Goal: Information Seeking & Learning: Learn about a topic

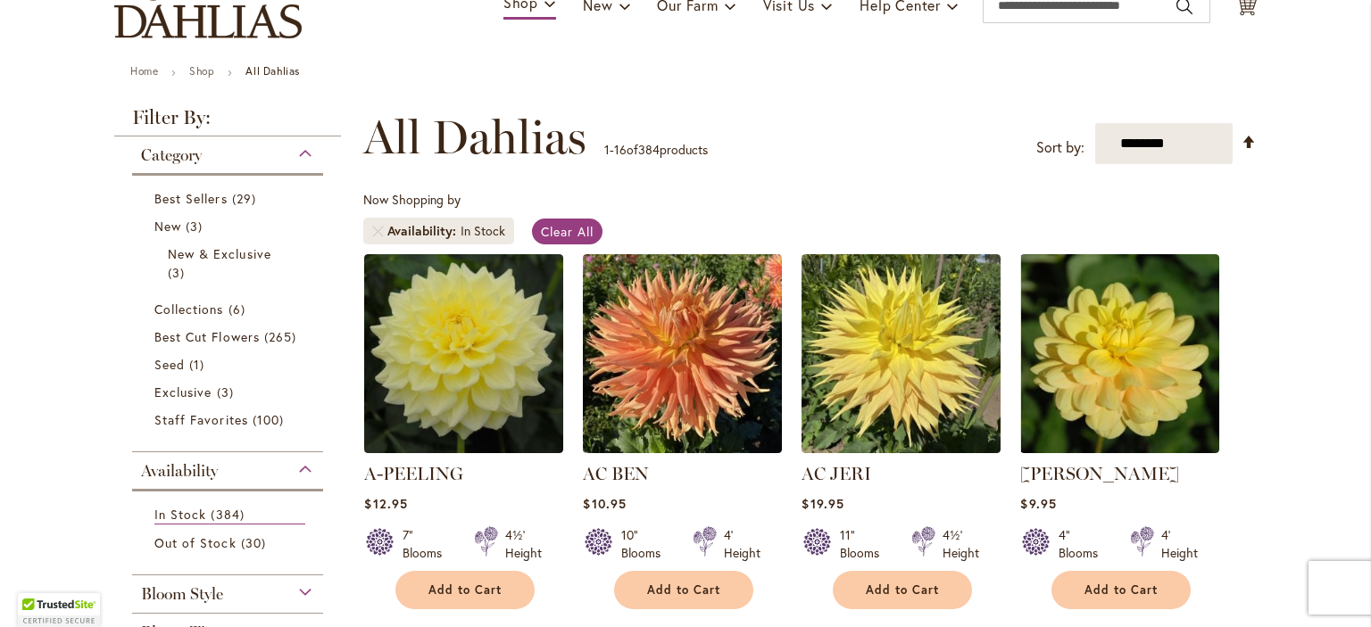
scroll to position [195, 0]
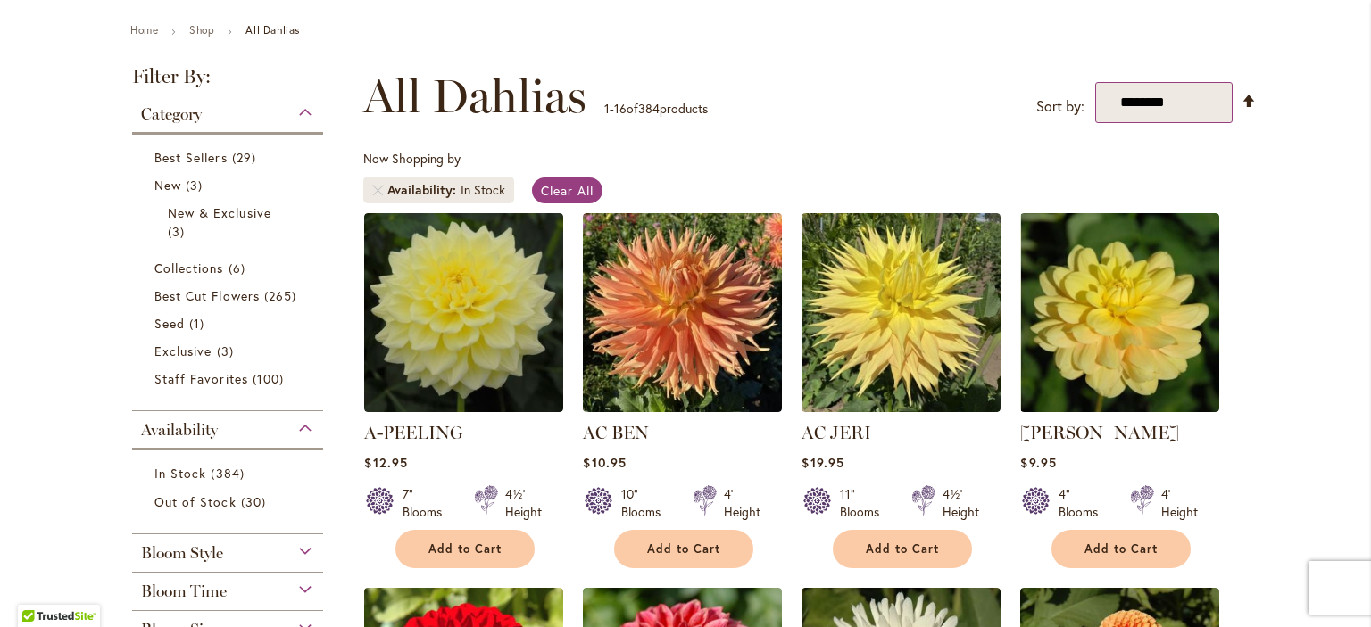
click at [1205, 111] on select "**********" at bounding box center [1163, 102] width 137 height 41
select select "****"
click at [1095, 82] on select "**********" at bounding box center [1163, 102] width 137 height 41
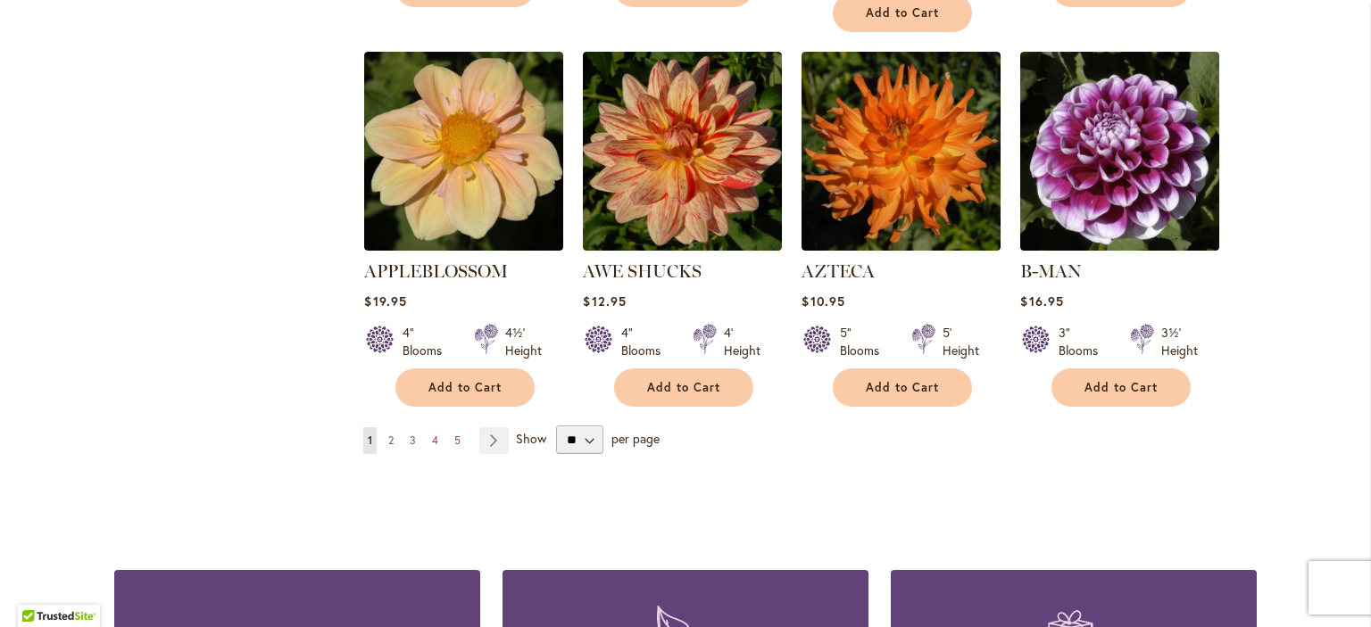
scroll to position [1515, 0]
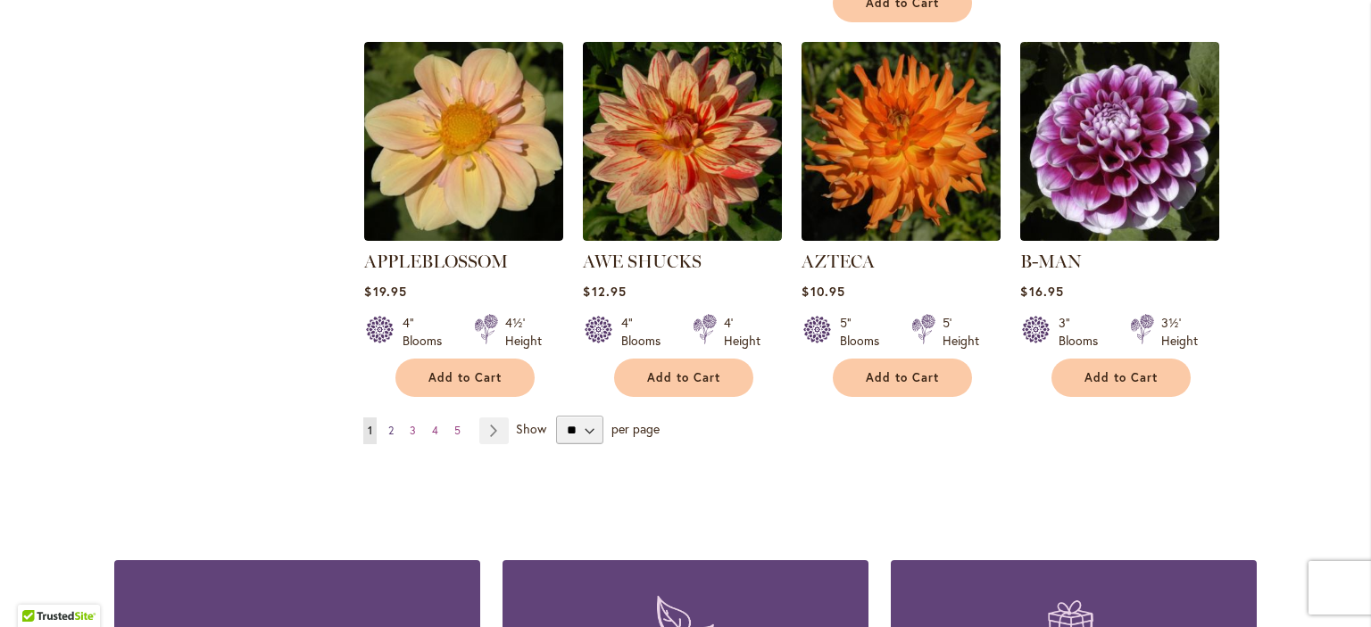
click at [388, 424] on span "2" at bounding box center [390, 430] width 5 height 13
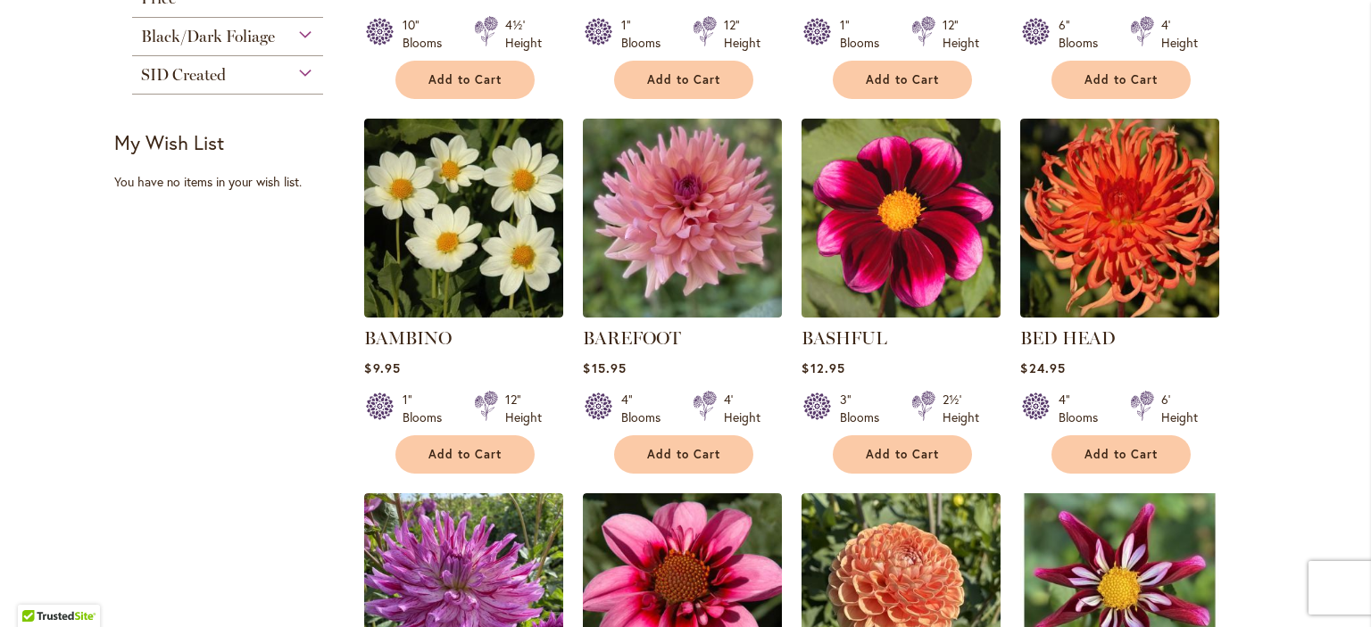
scroll to position [695, 0]
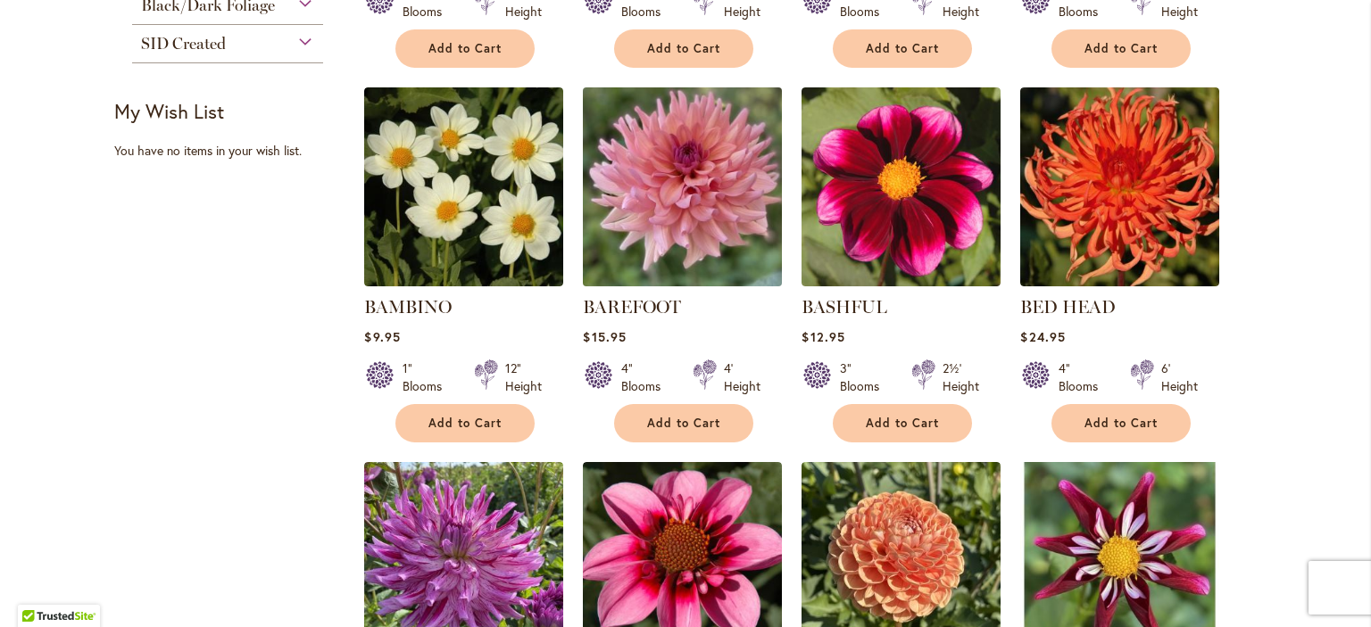
click at [684, 165] on img at bounding box center [682, 186] width 209 height 209
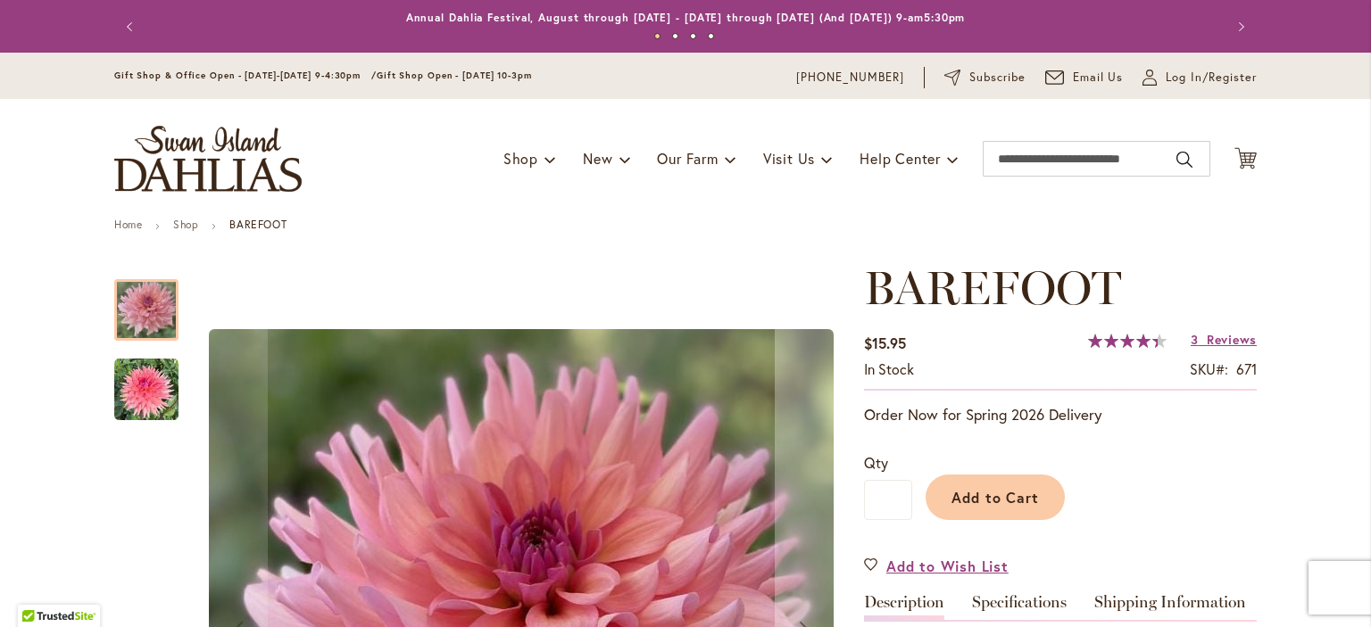
click at [137, 377] on img "BAREFOOT" at bounding box center [146, 390] width 64 height 64
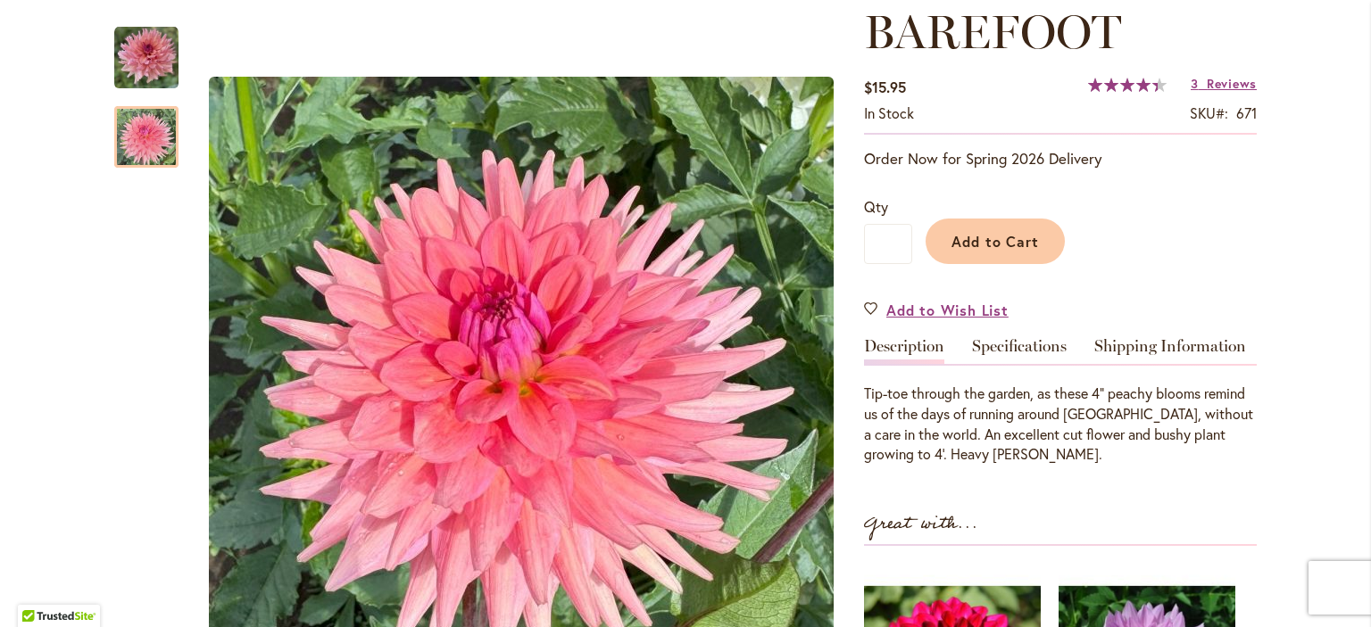
scroll to position [295, 0]
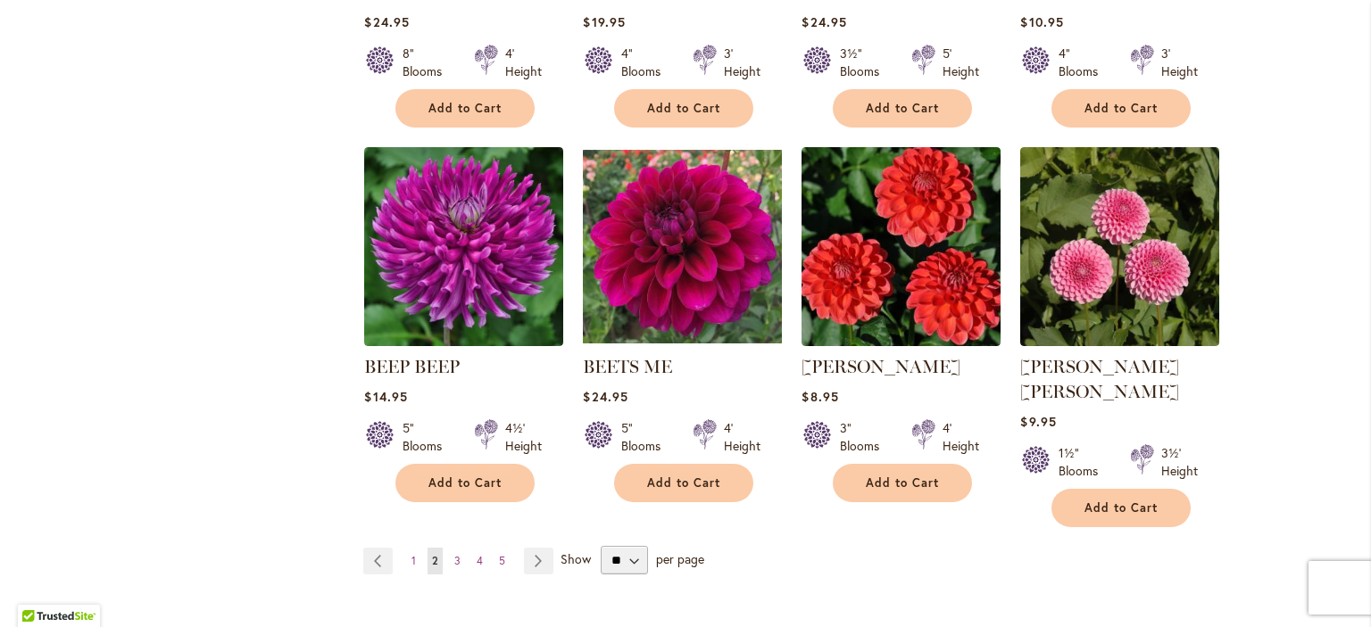
scroll to position [1405, 0]
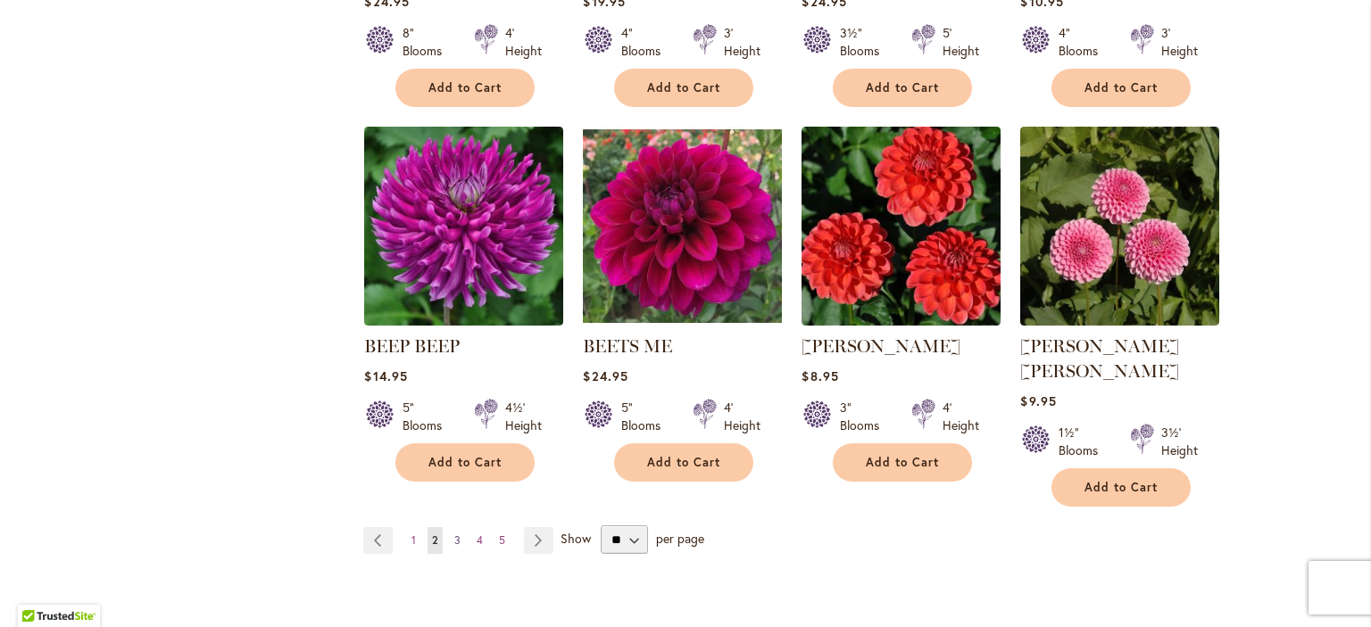
click at [454, 534] on span "3" at bounding box center [457, 540] width 6 height 13
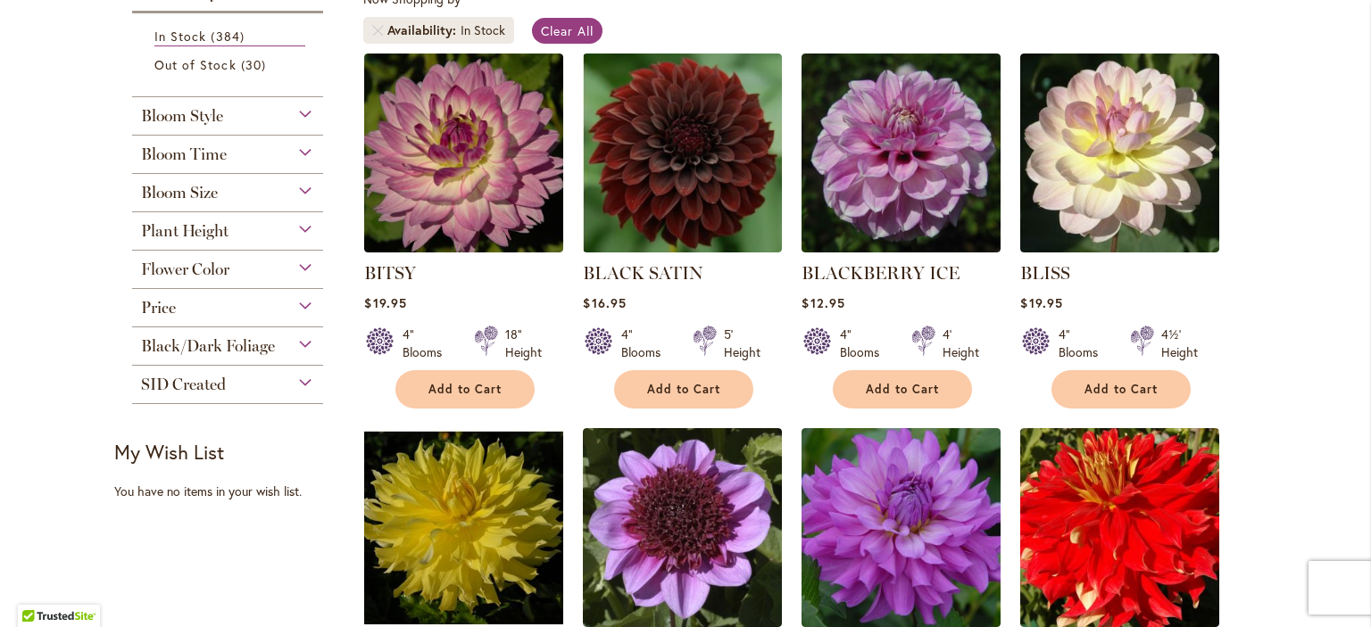
scroll to position [357, 0]
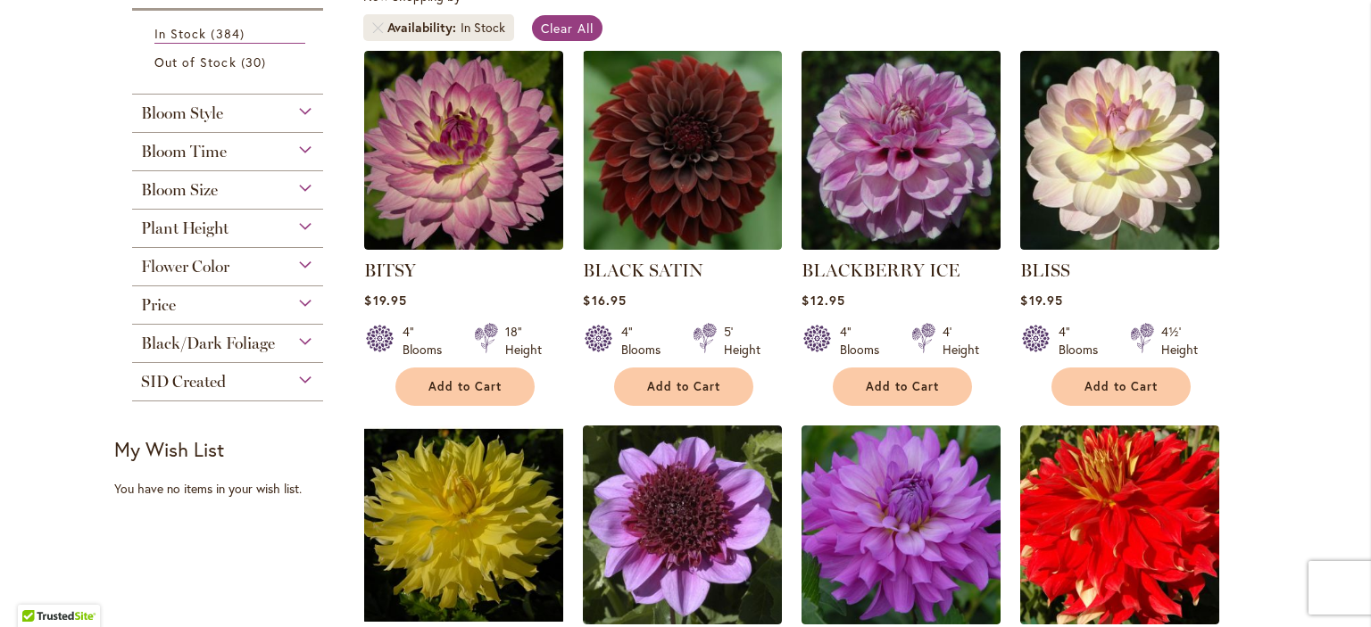
click at [922, 174] on img at bounding box center [901, 150] width 209 height 209
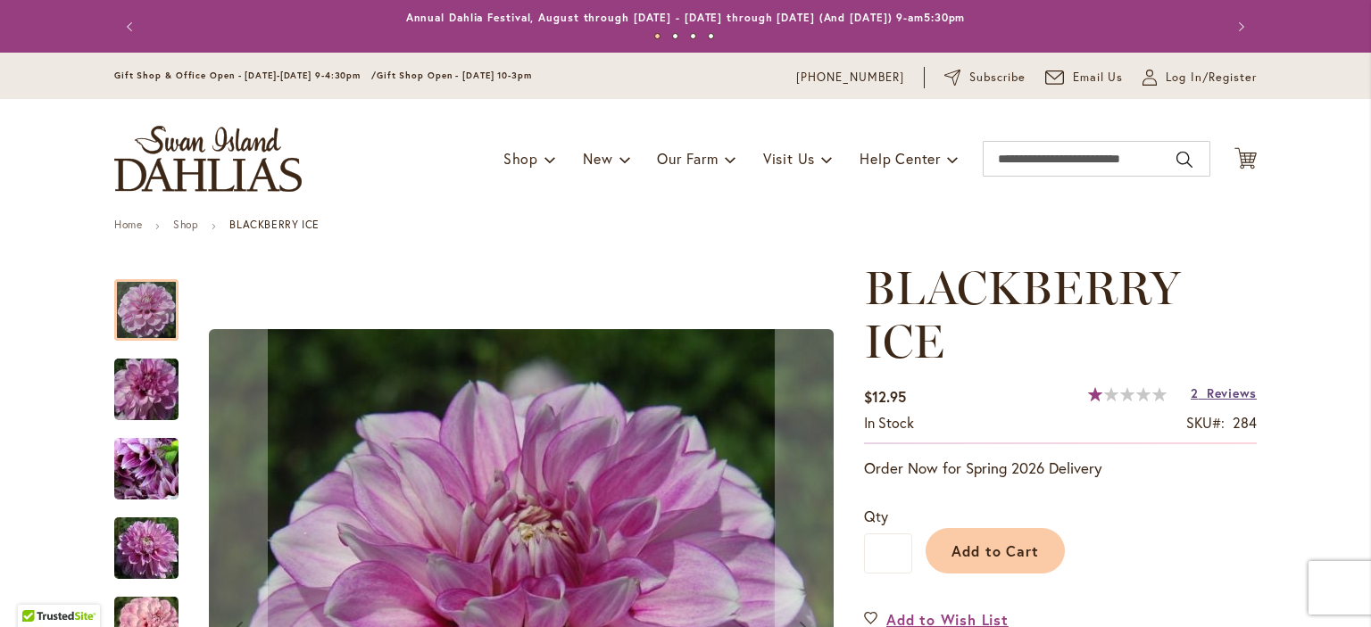
click at [1220, 394] on span "Reviews" at bounding box center [1231, 393] width 50 height 17
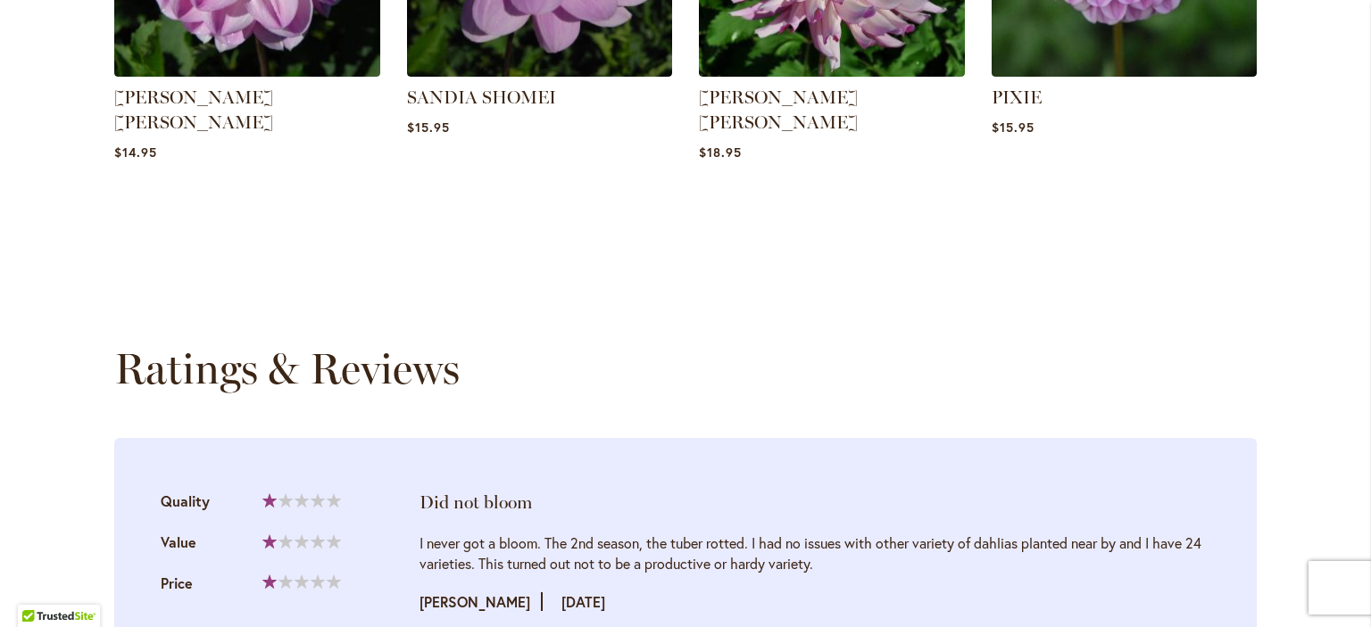
scroll to position [1875, 0]
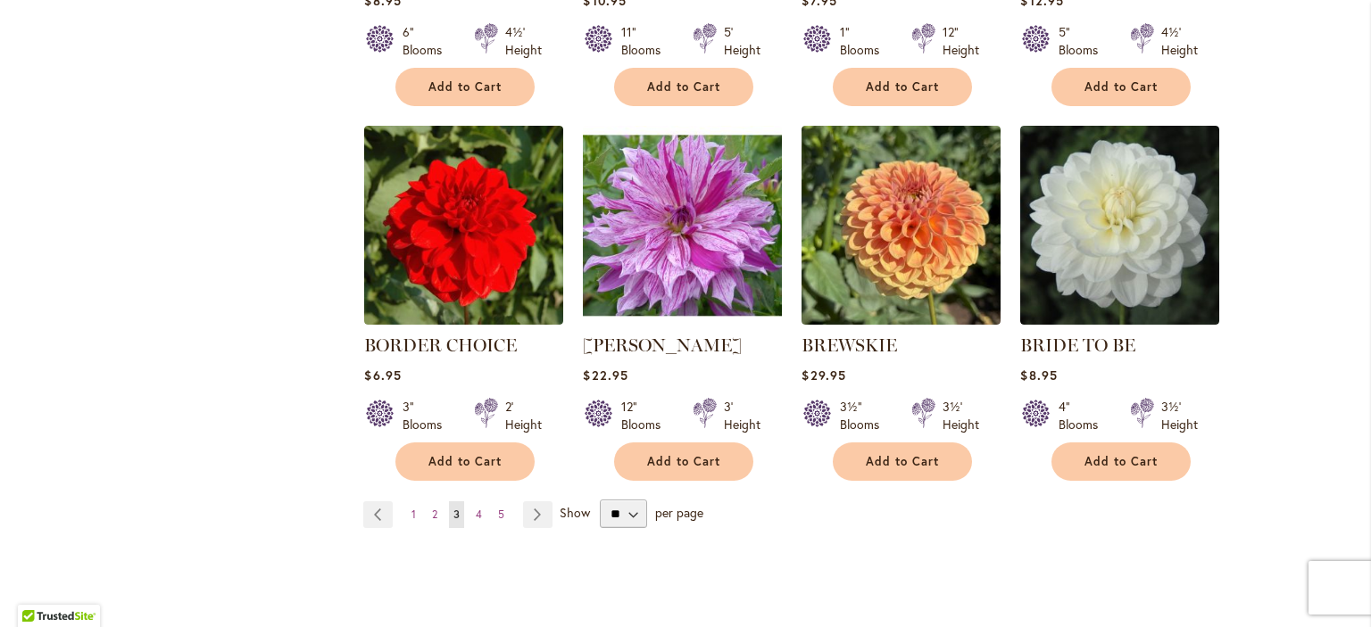
scroll to position [1410, 0]
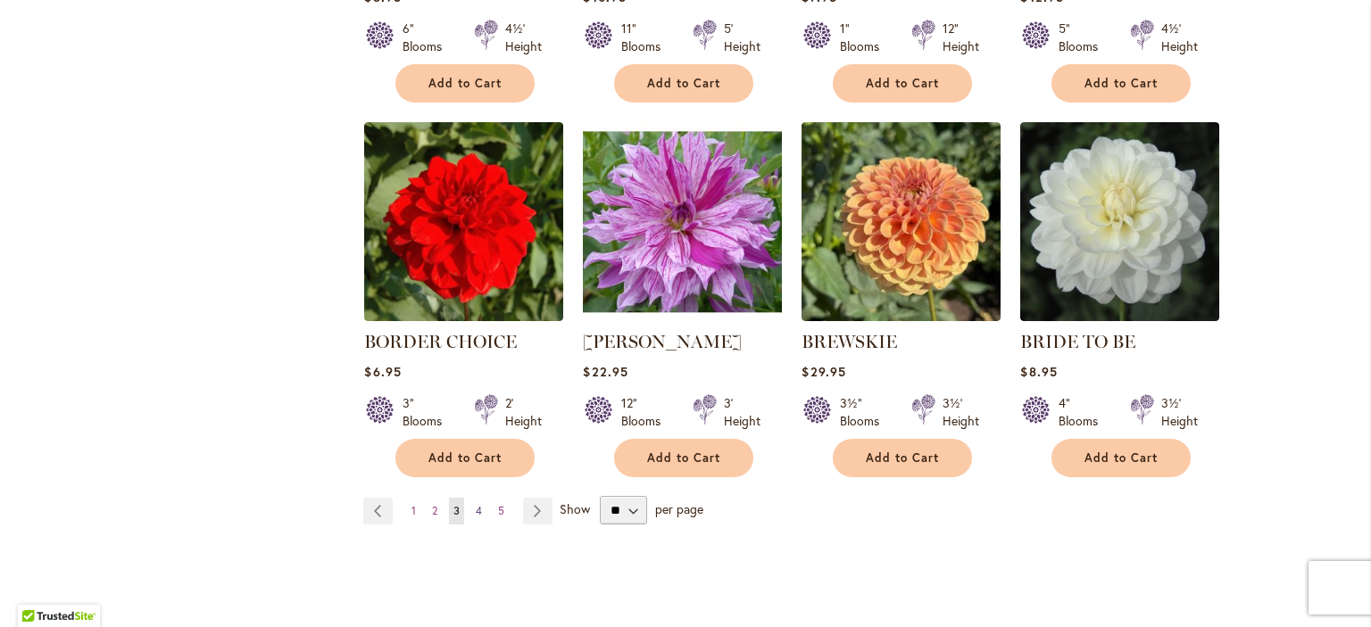
click at [476, 504] on span "4" at bounding box center [479, 510] width 6 height 13
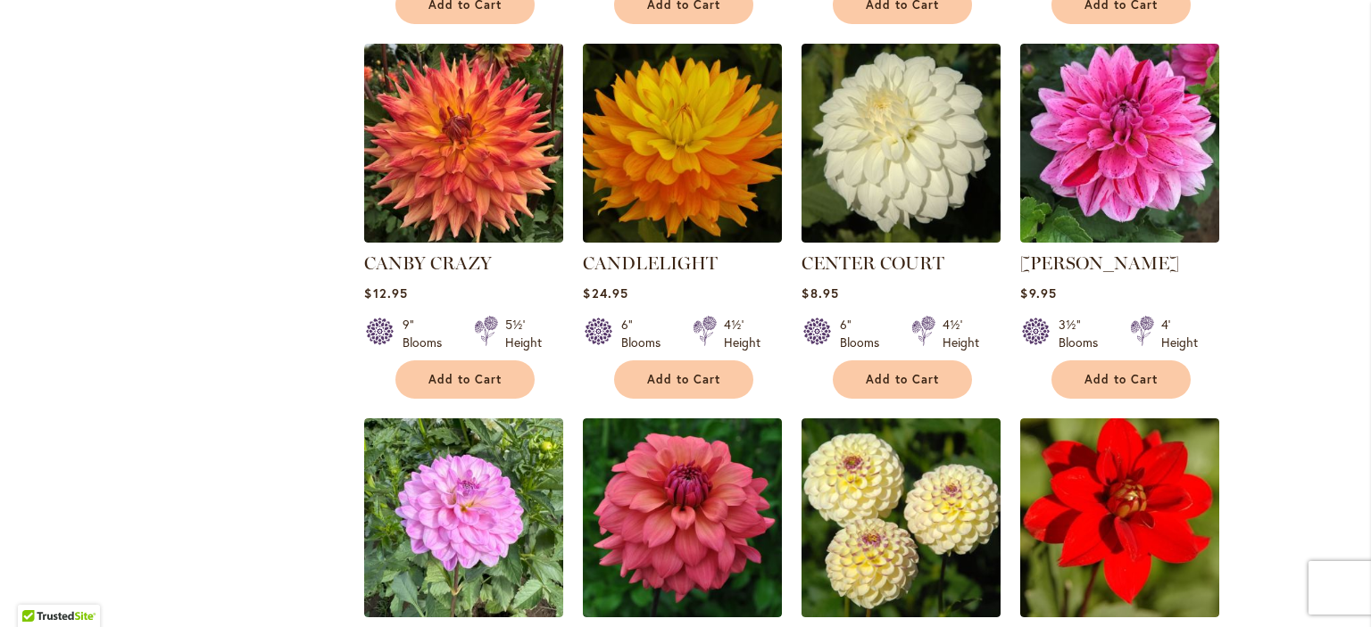
scroll to position [1392, 0]
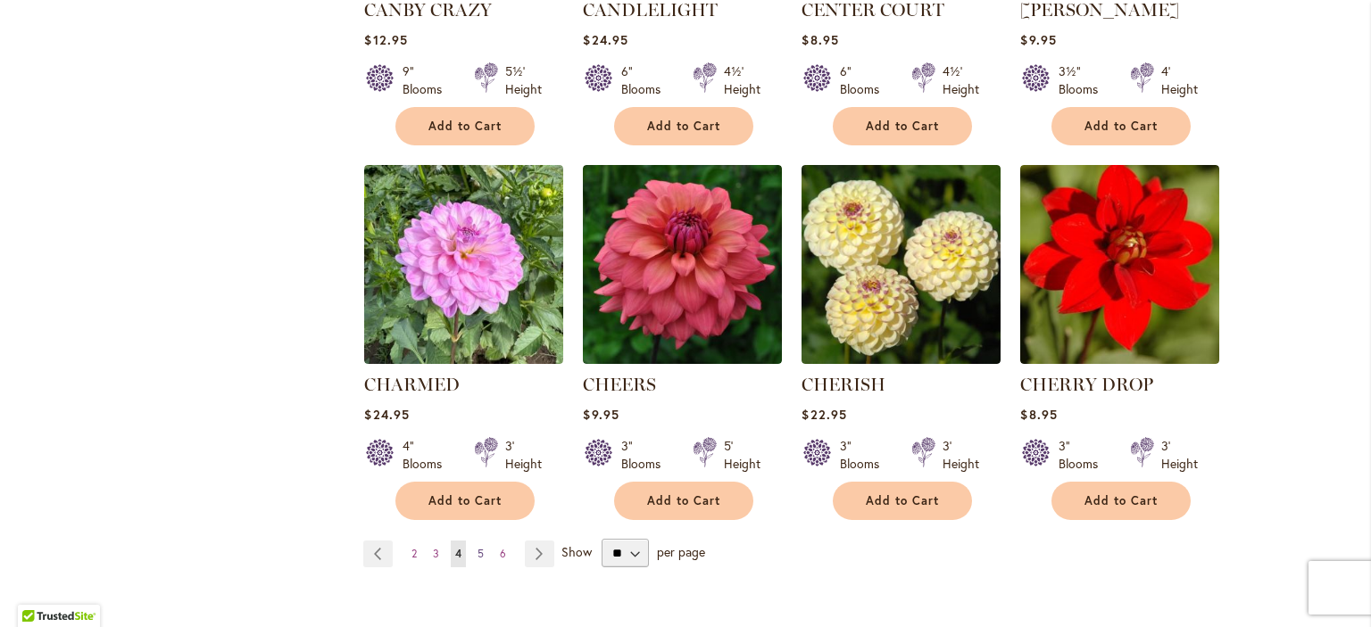
click at [477, 547] on span "5" at bounding box center [480, 553] width 6 height 13
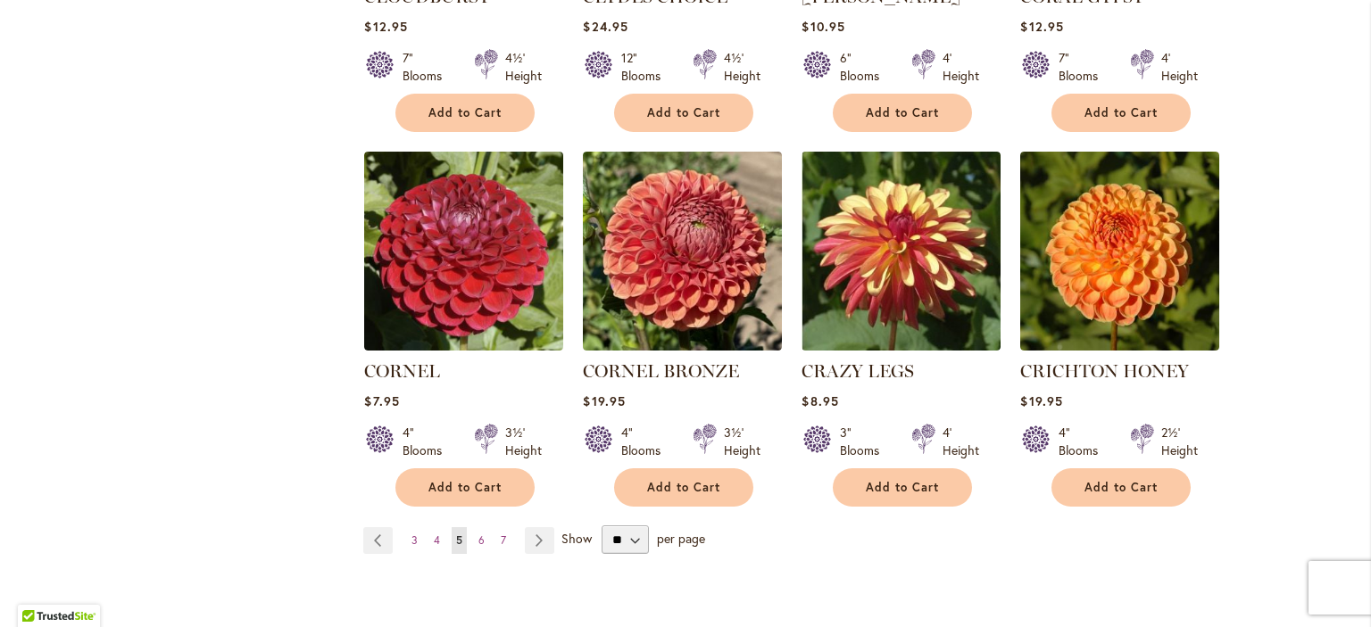
scroll to position [1437, 0]
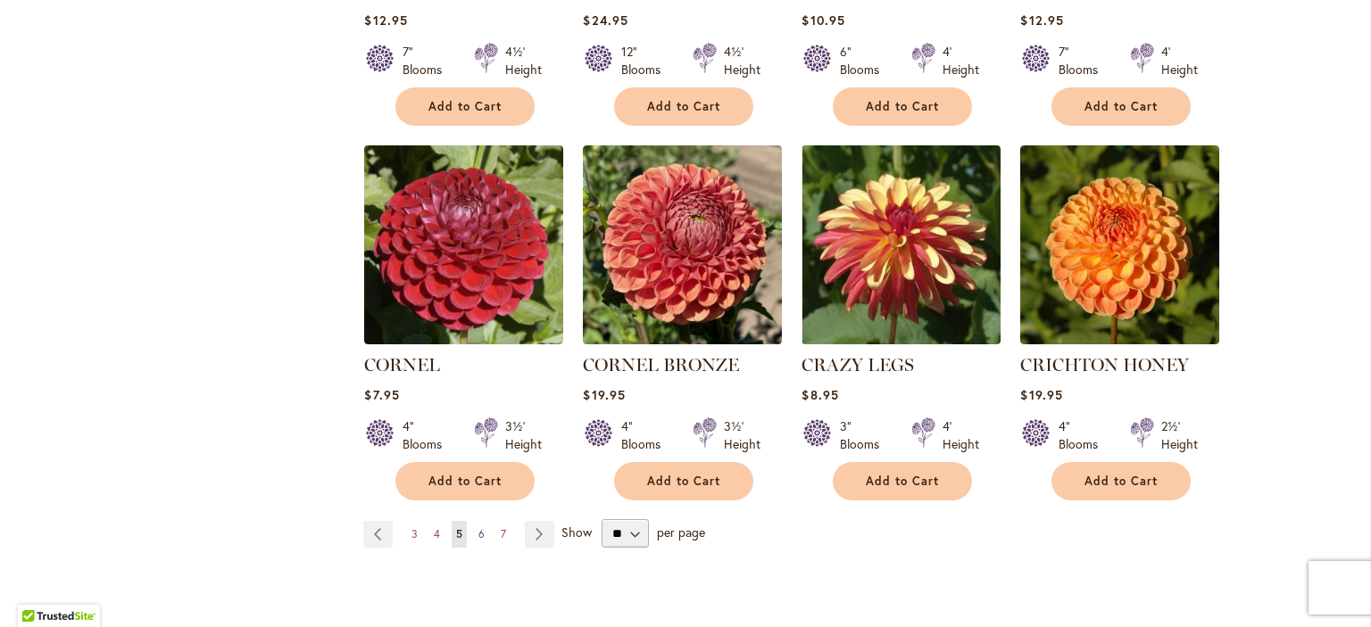
click at [478, 527] on span "6" at bounding box center [481, 533] width 6 height 13
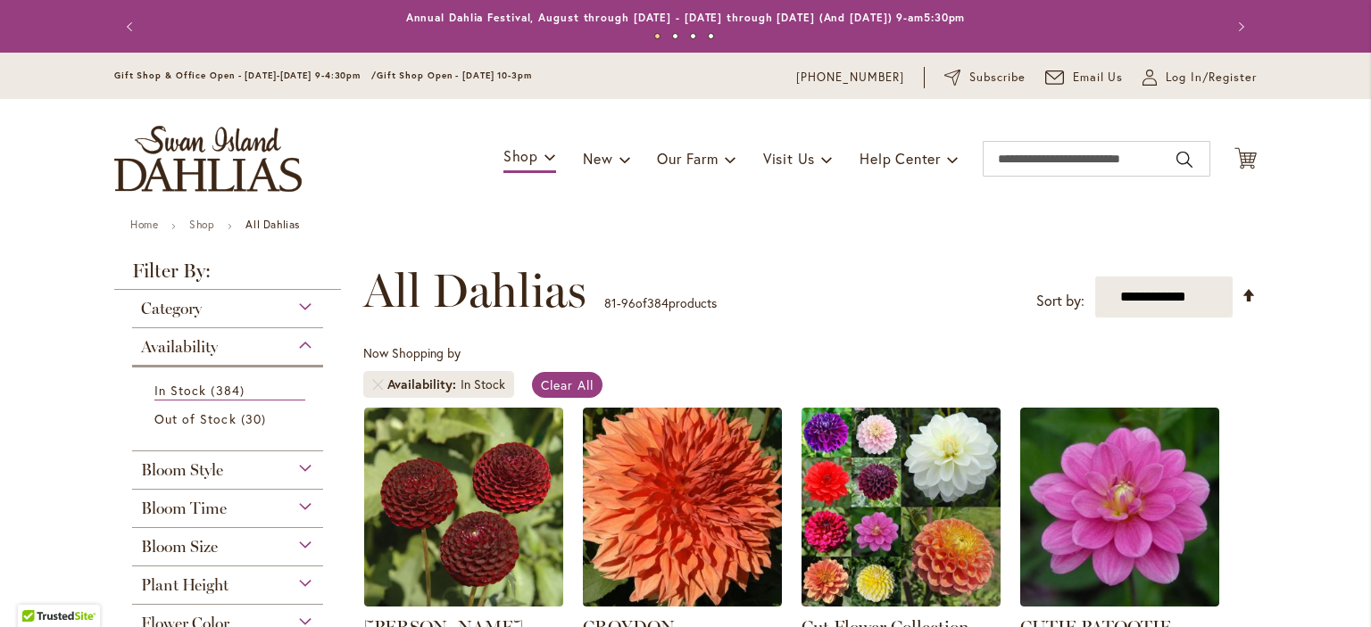
scroll to position [276, 0]
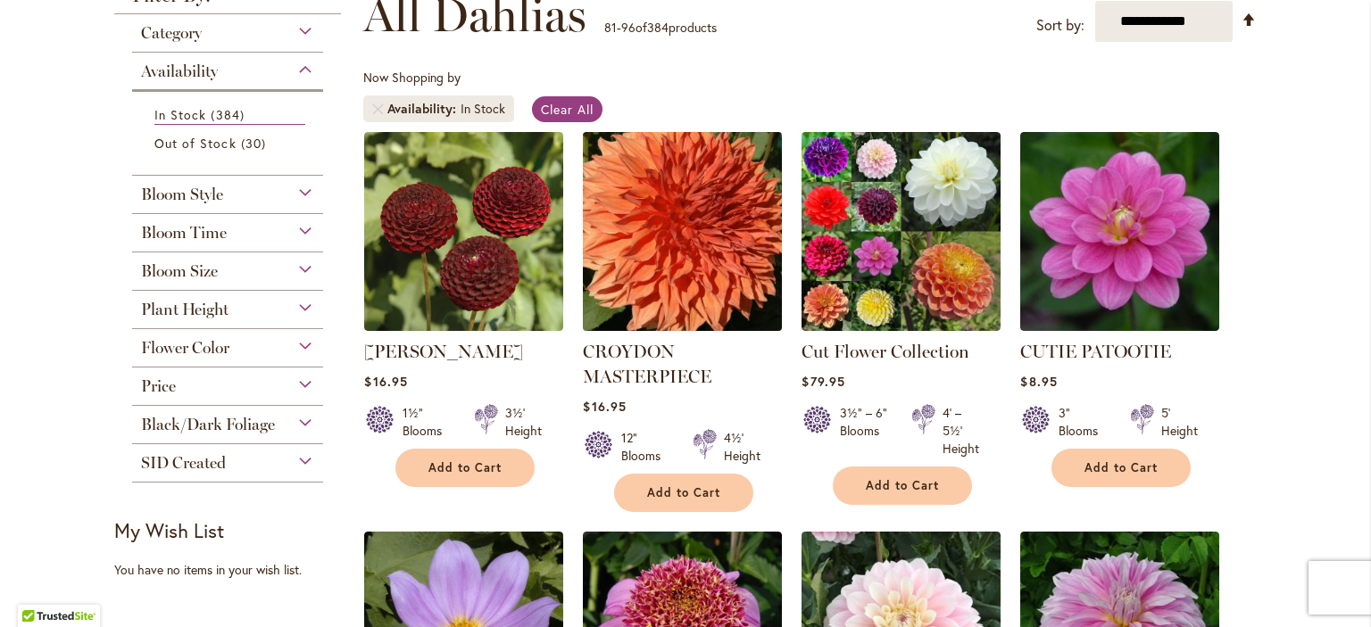
click at [664, 249] on img at bounding box center [682, 231] width 209 height 209
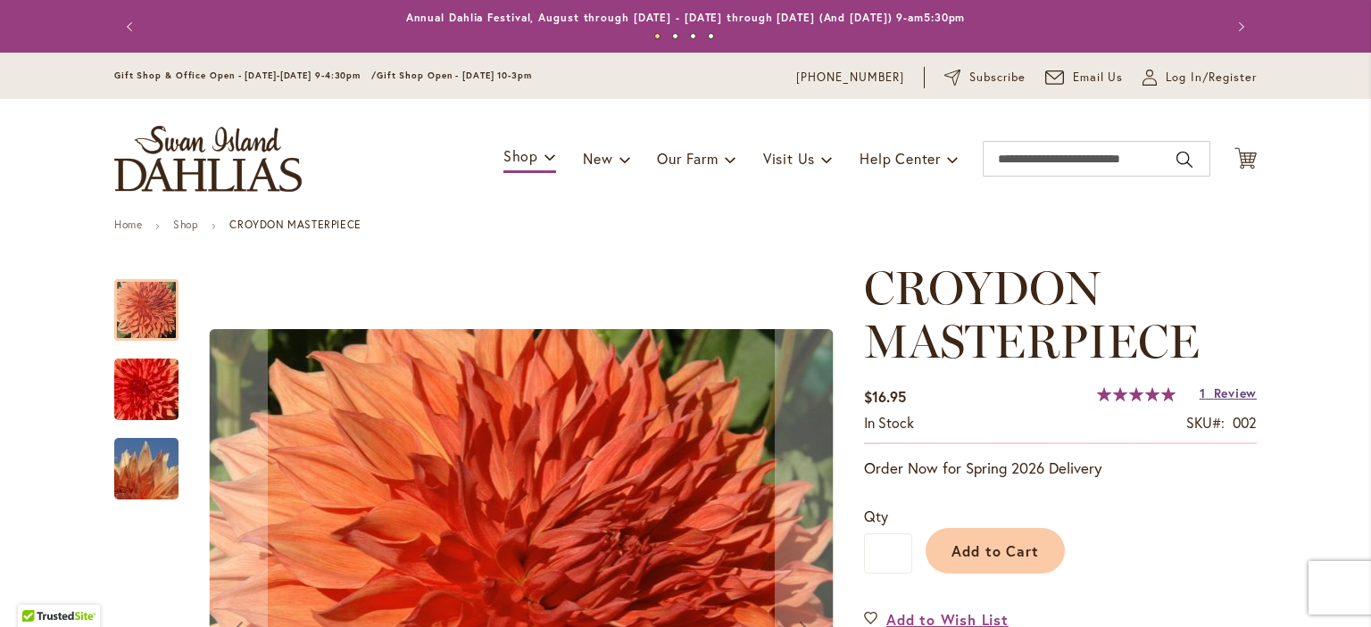
click at [1214, 391] on span "Review" at bounding box center [1235, 393] width 43 height 17
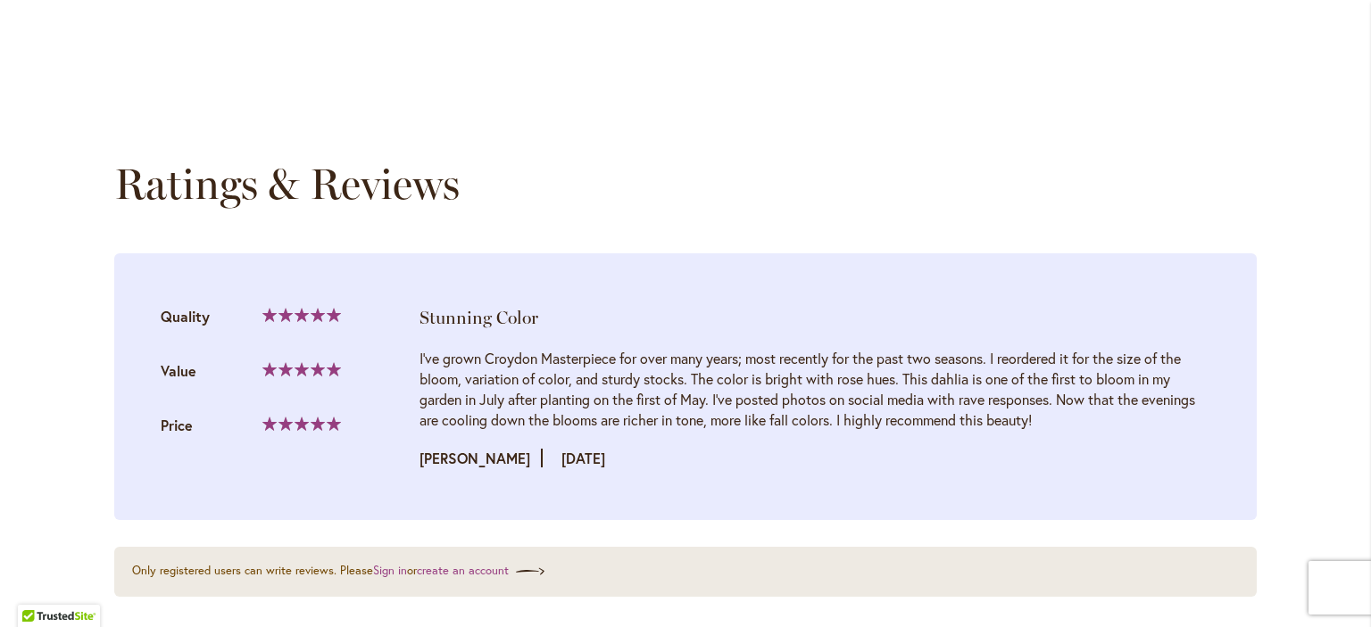
scroll to position [1813, 0]
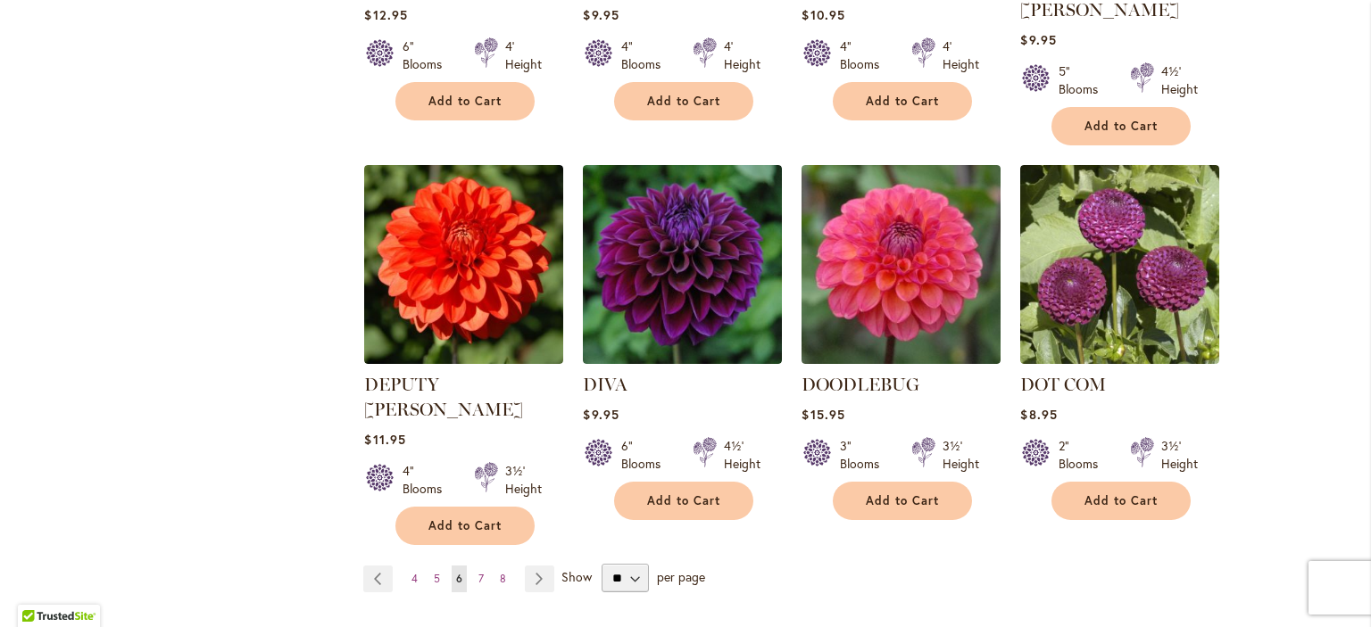
scroll to position [1424, 0]
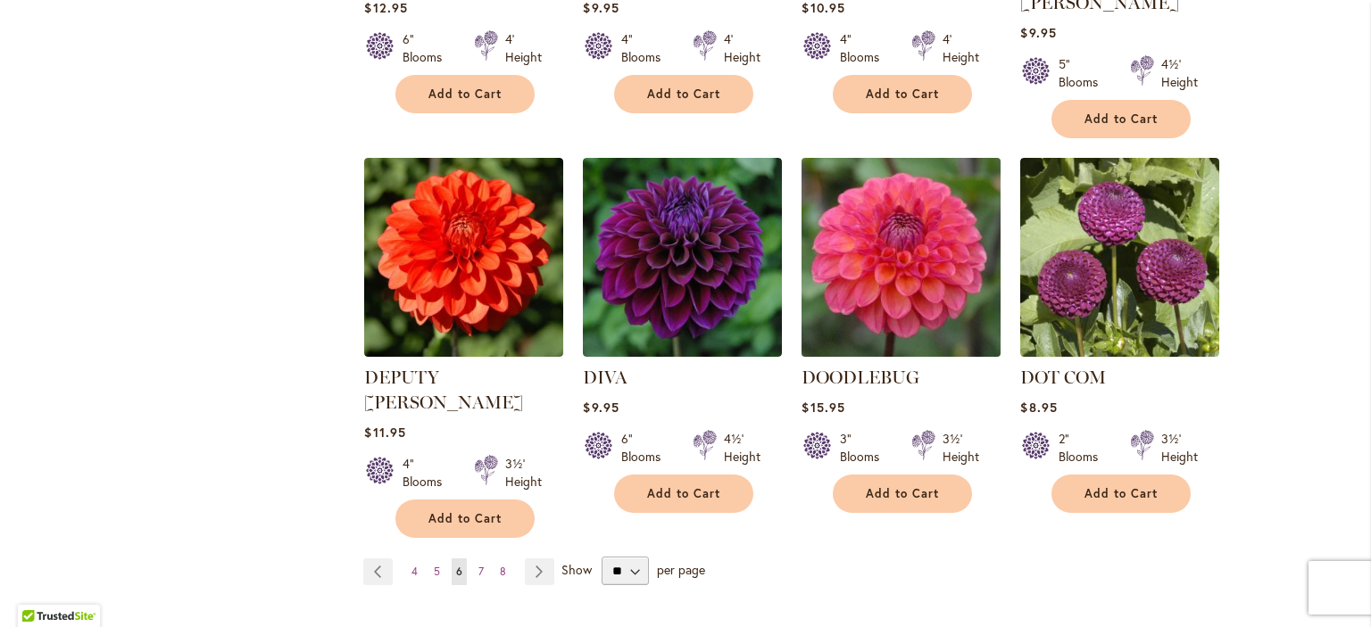
click at [878, 250] on img at bounding box center [901, 257] width 209 height 209
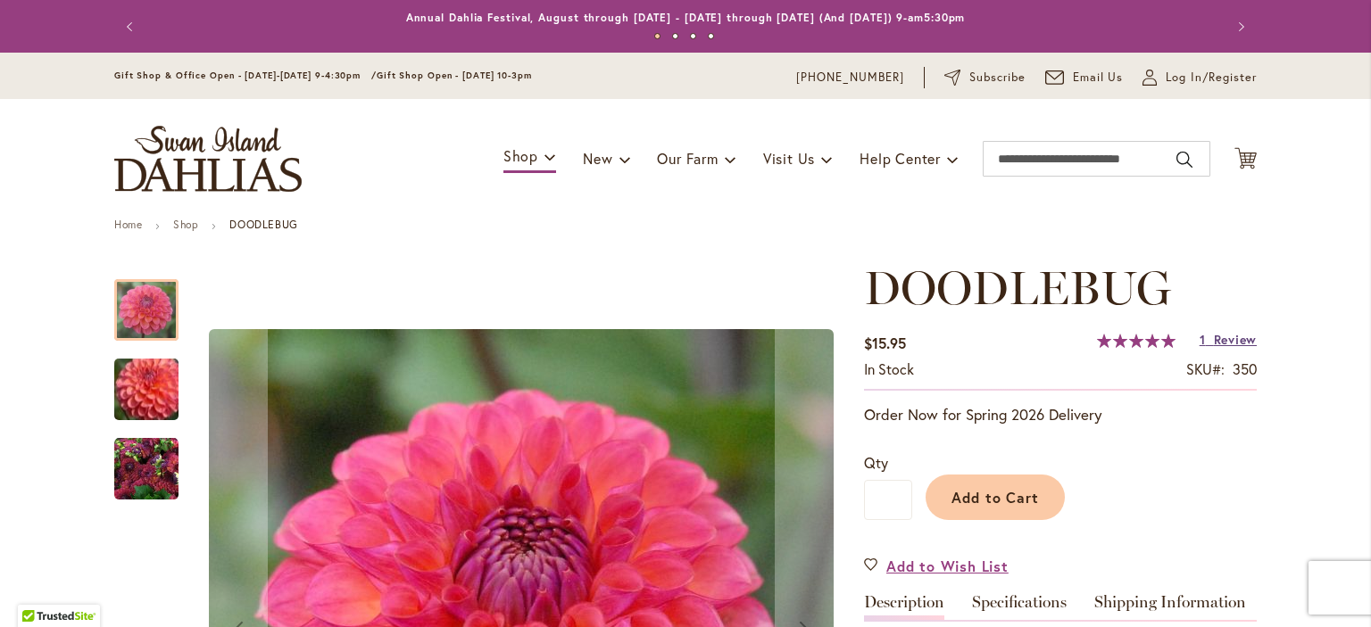
click at [1221, 344] on span "Review" at bounding box center [1235, 339] width 43 height 17
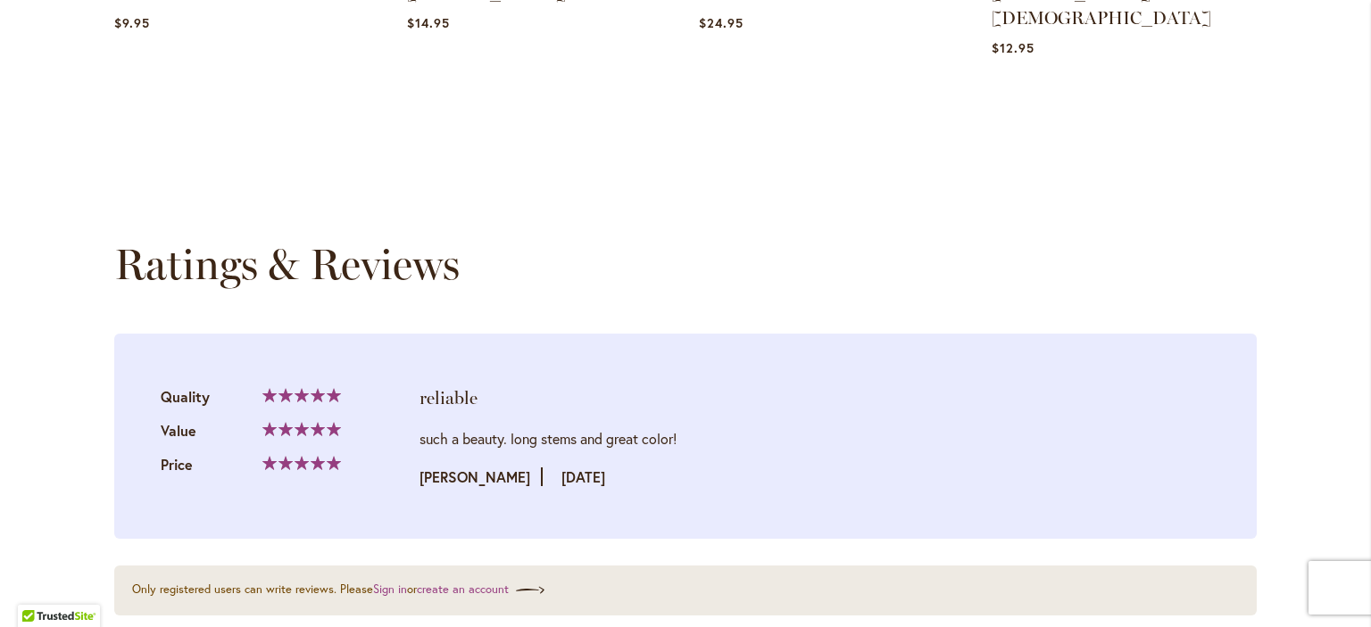
scroll to position [1760, 0]
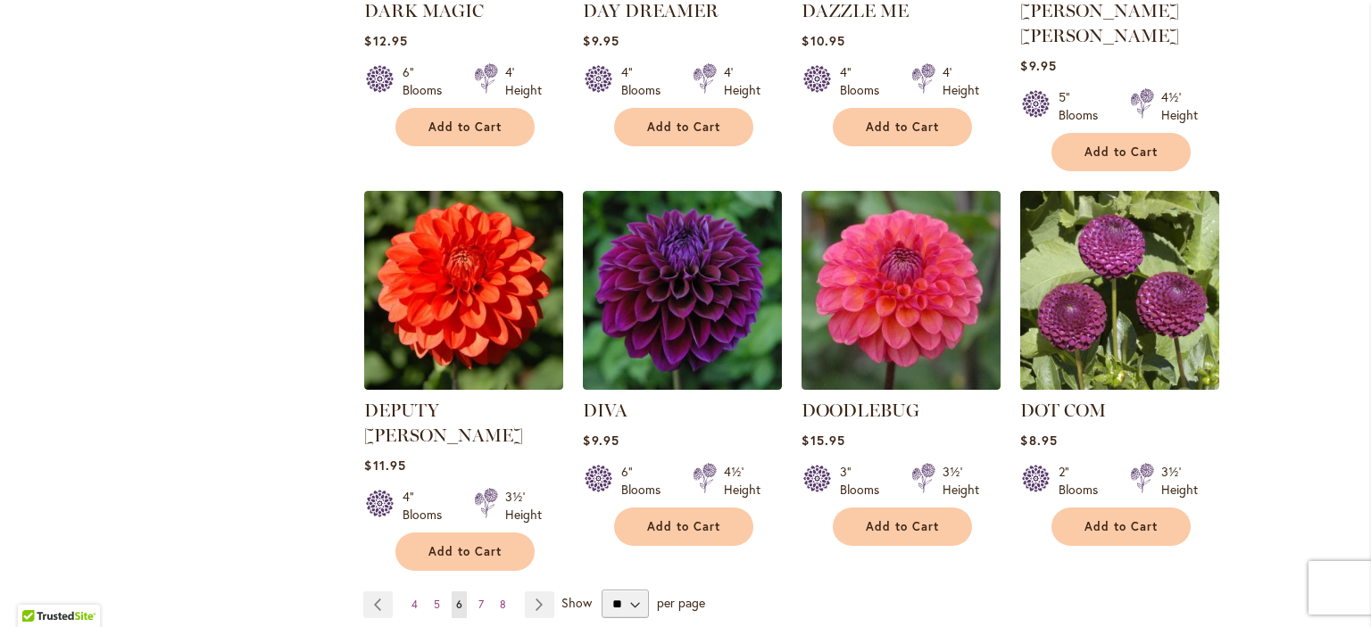
scroll to position [1353, 0]
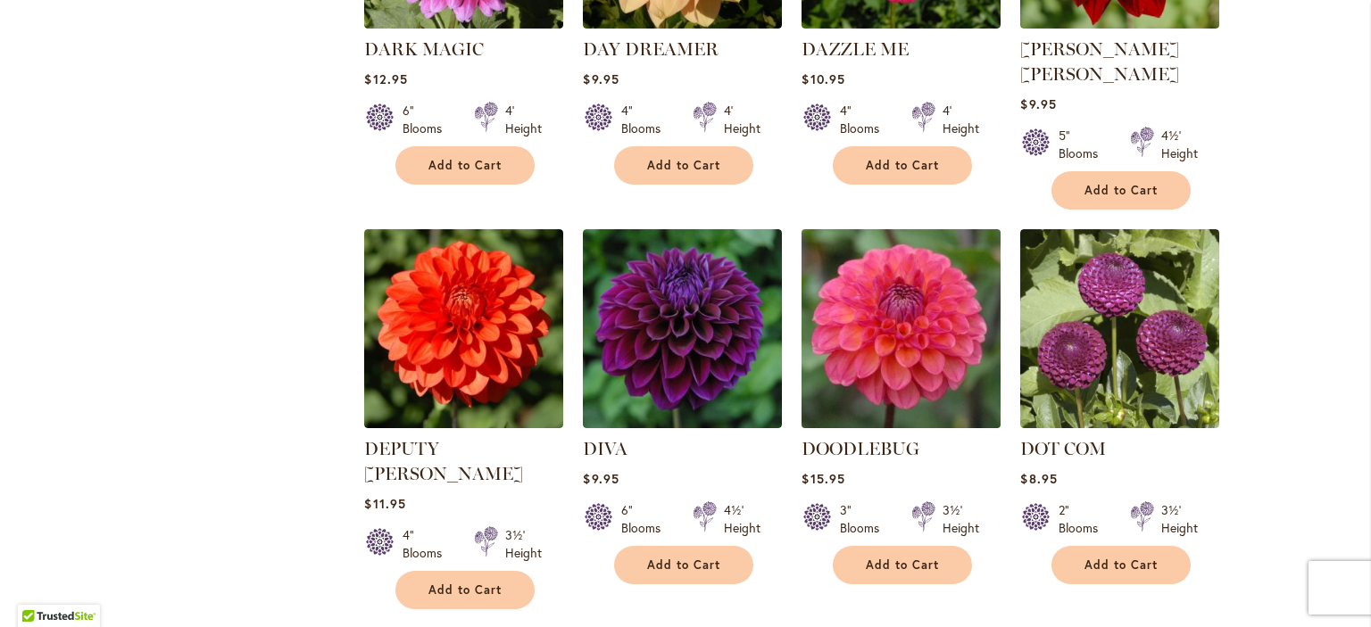
click at [887, 350] on img at bounding box center [901, 328] width 209 height 209
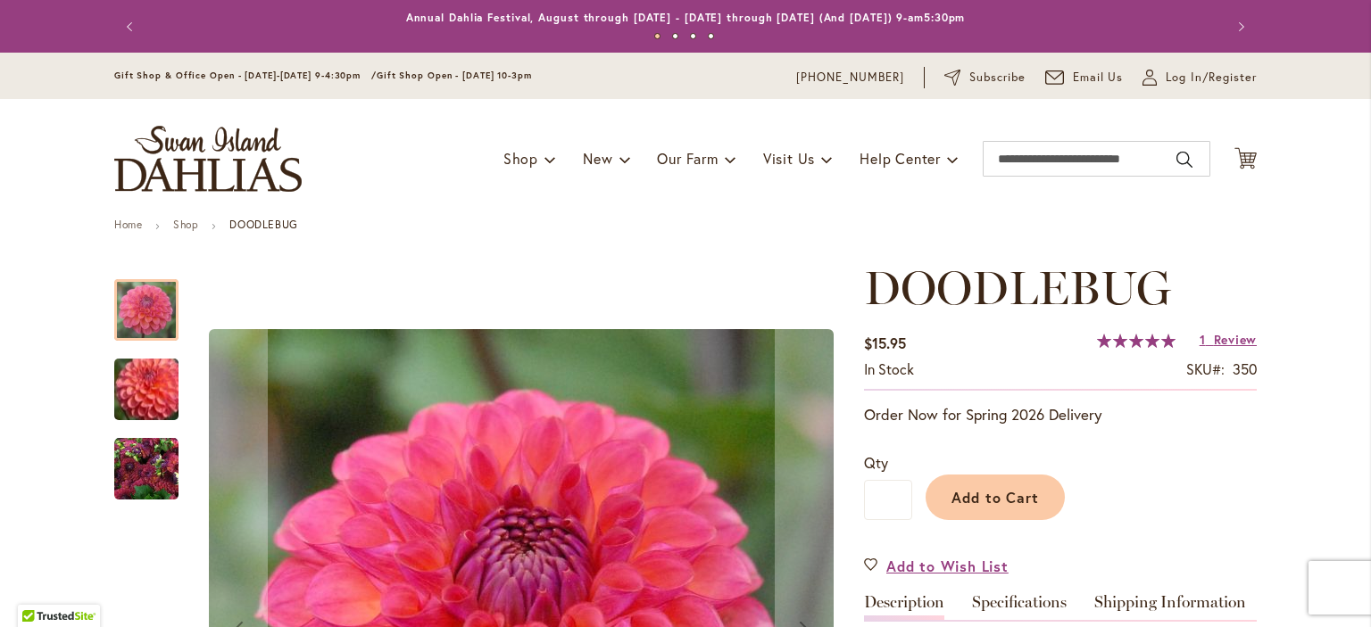
click at [145, 378] on img "DOODLEBUG" at bounding box center [146, 390] width 129 height 110
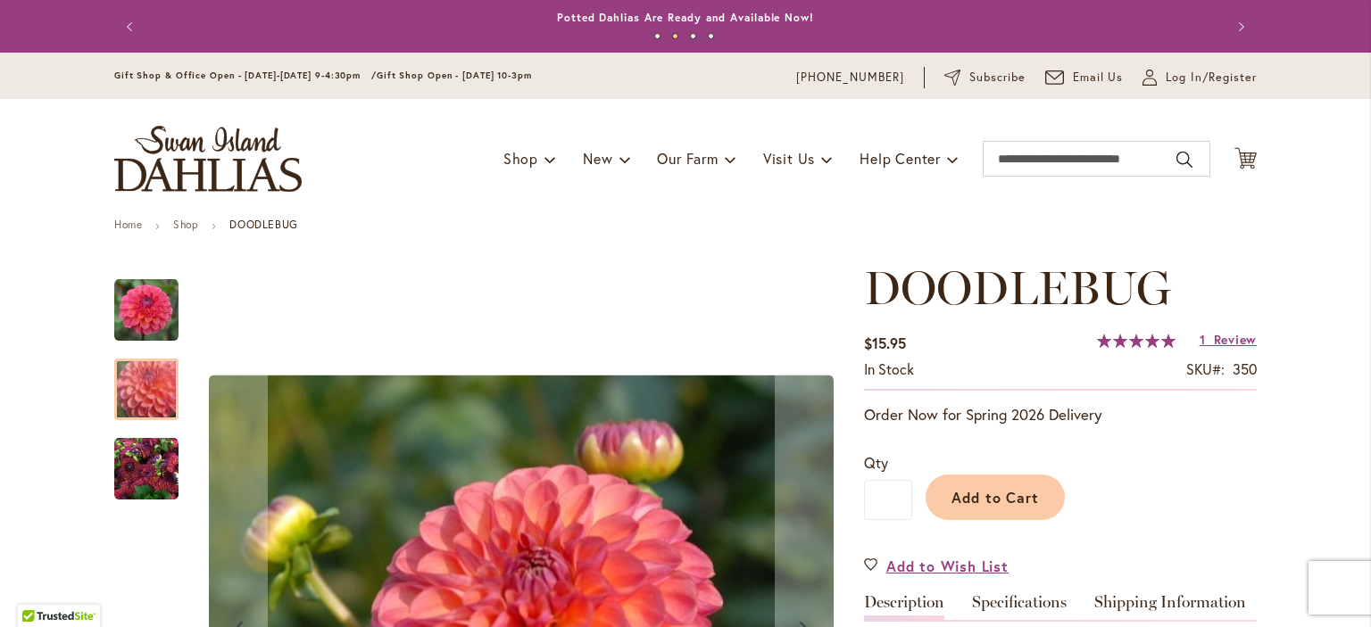
click at [137, 448] on img "DOODLEBUG" at bounding box center [146, 469] width 64 height 64
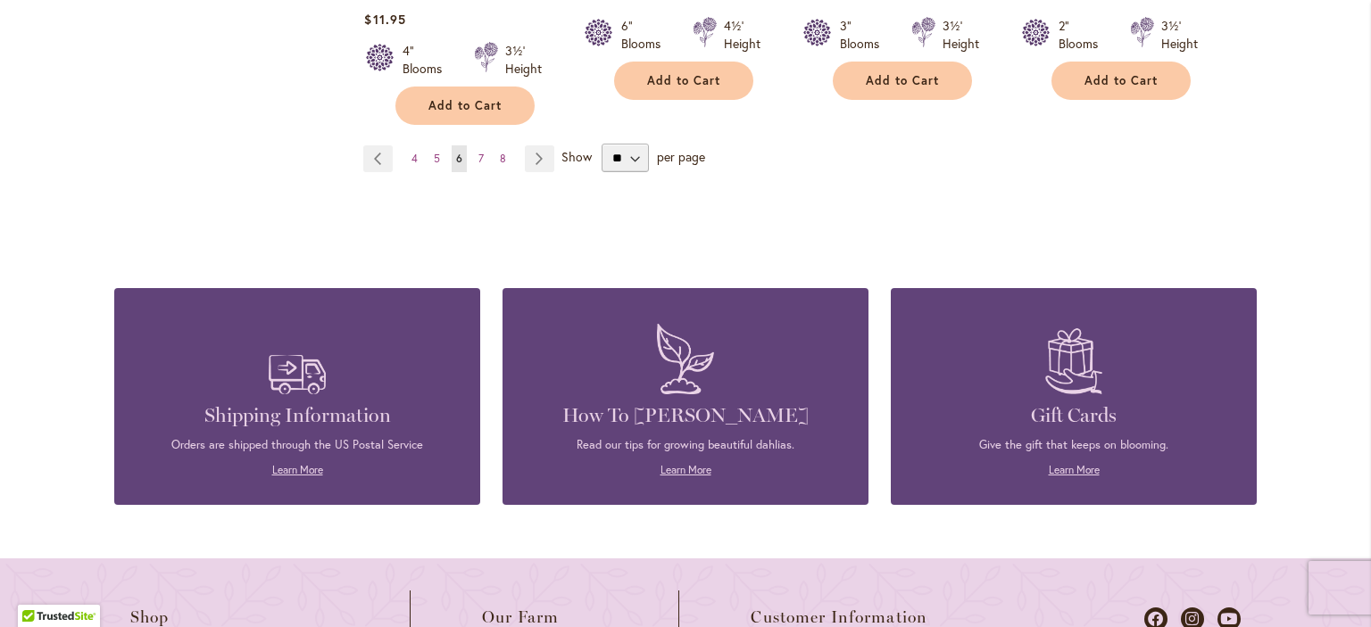
scroll to position [1851, 0]
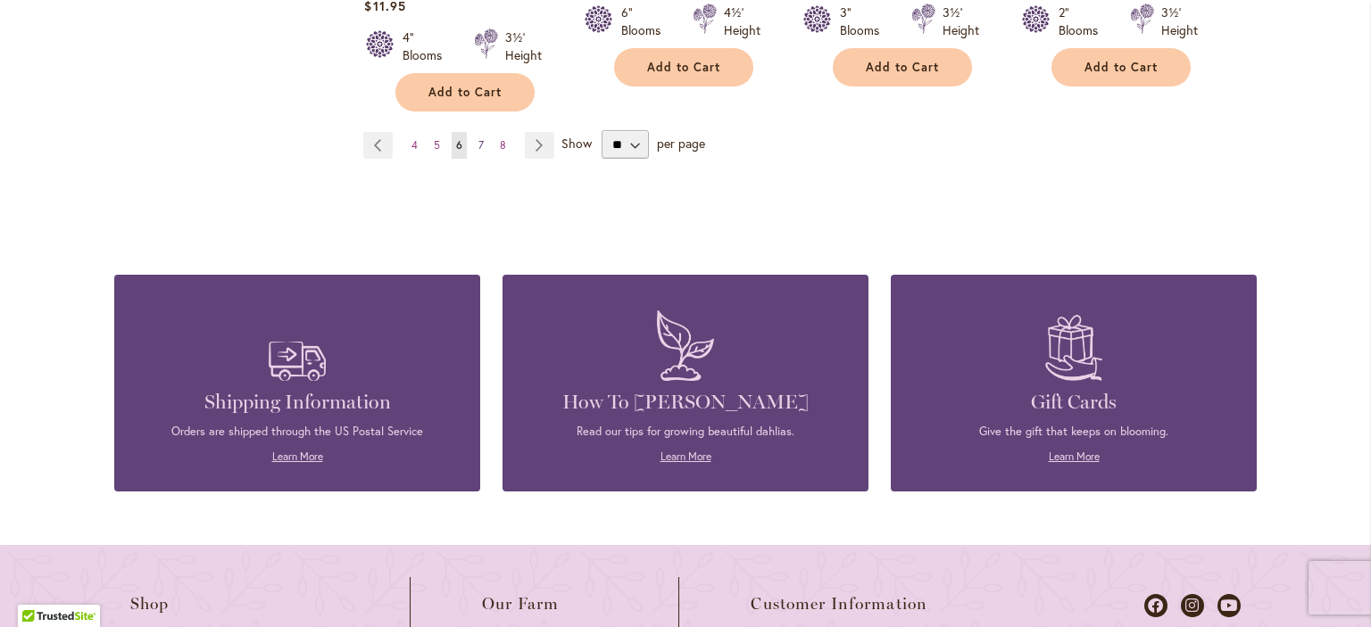
click at [478, 138] on span "7" at bounding box center [480, 144] width 5 height 13
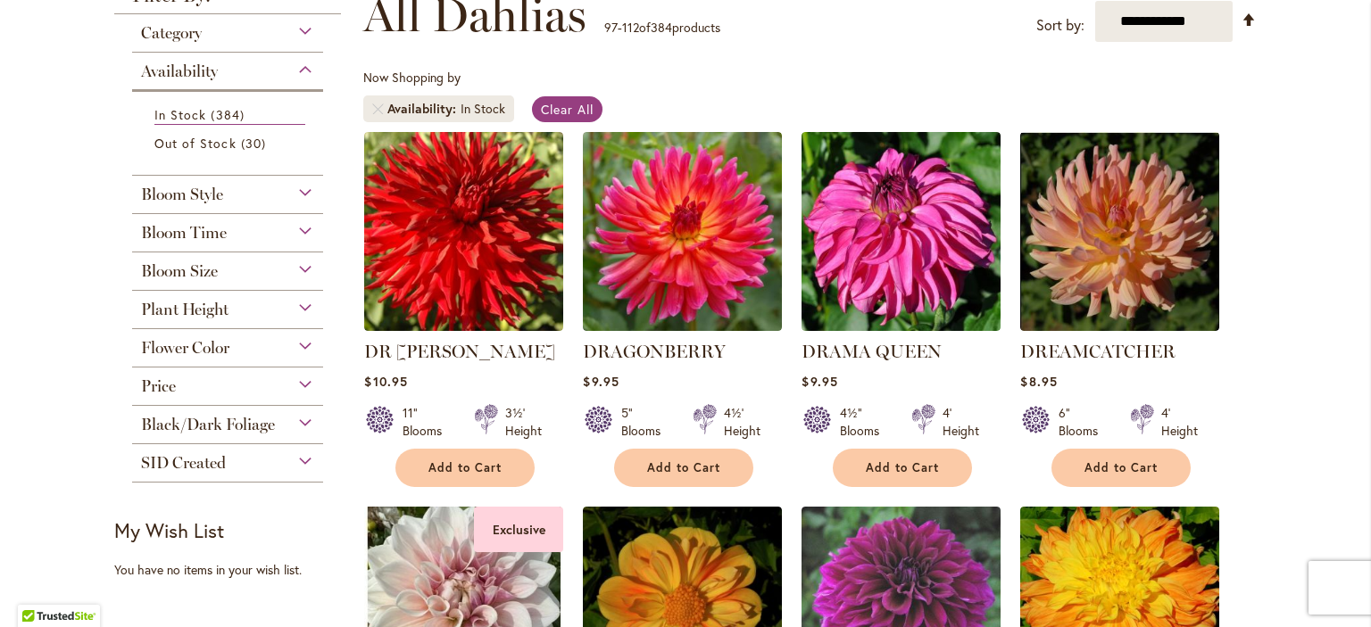
scroll to position [345, 0]
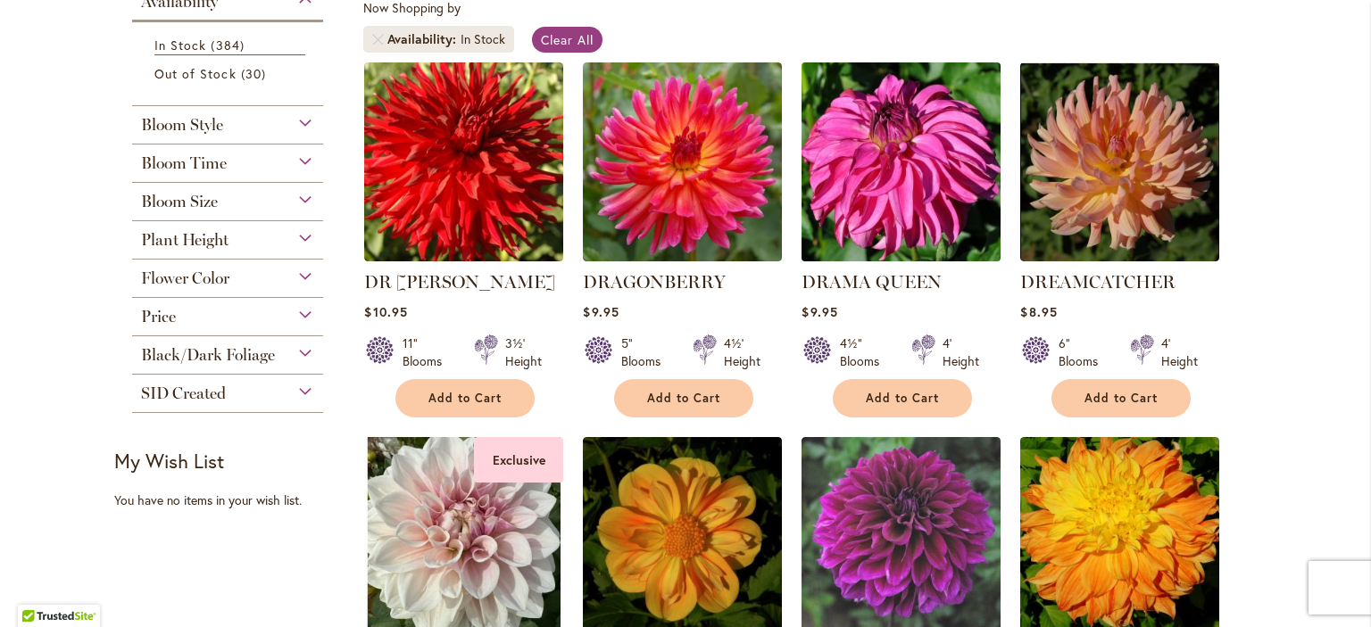
click at [887, 156] on img at bounding box center [901, 161] width 209 height 209
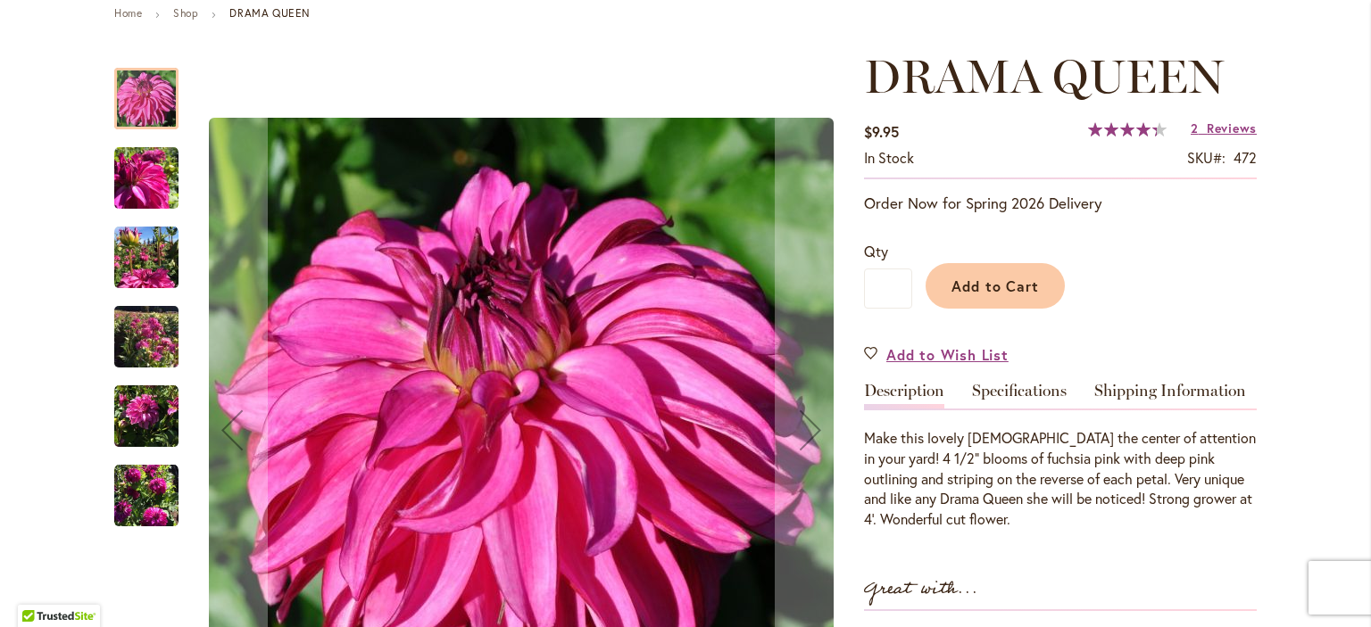
scroll to position [236, 0]
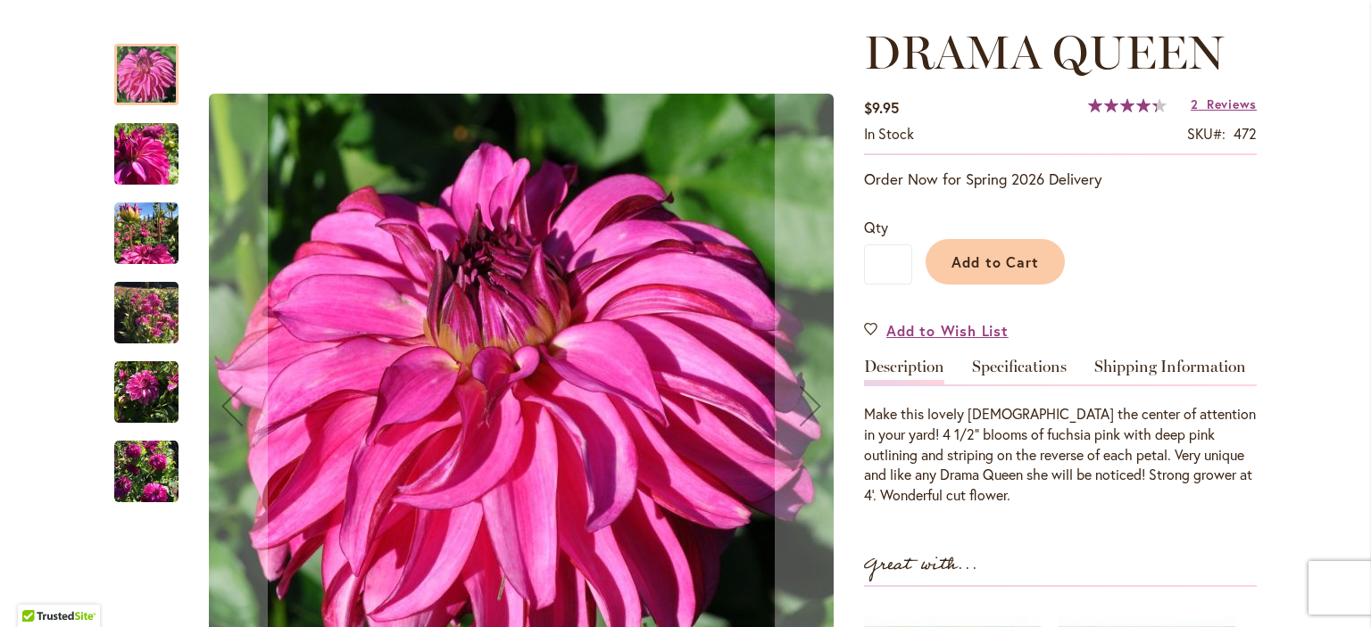
click at [136, 145] on img "DRAMA QUEEN" at bounding box center [146, 154] width 64 height 64
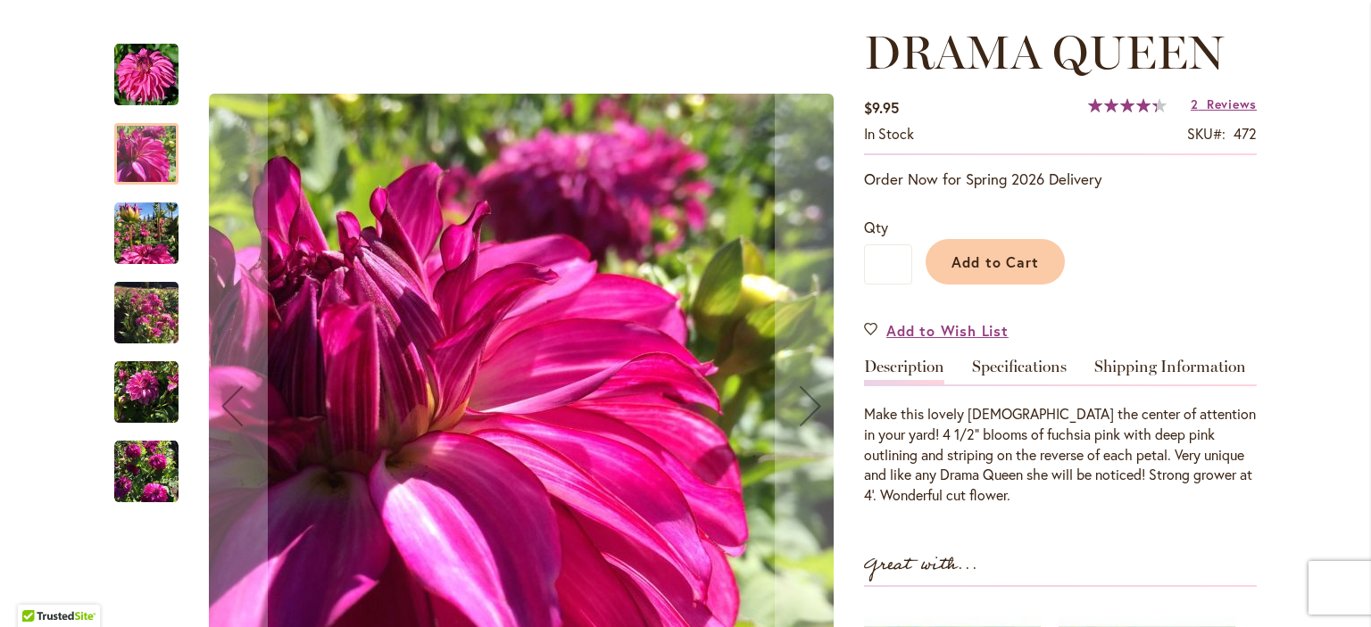
click at [134, 228] on img "DRAMA QUEEN" at bounding box center [146, 234] width 64 height 64
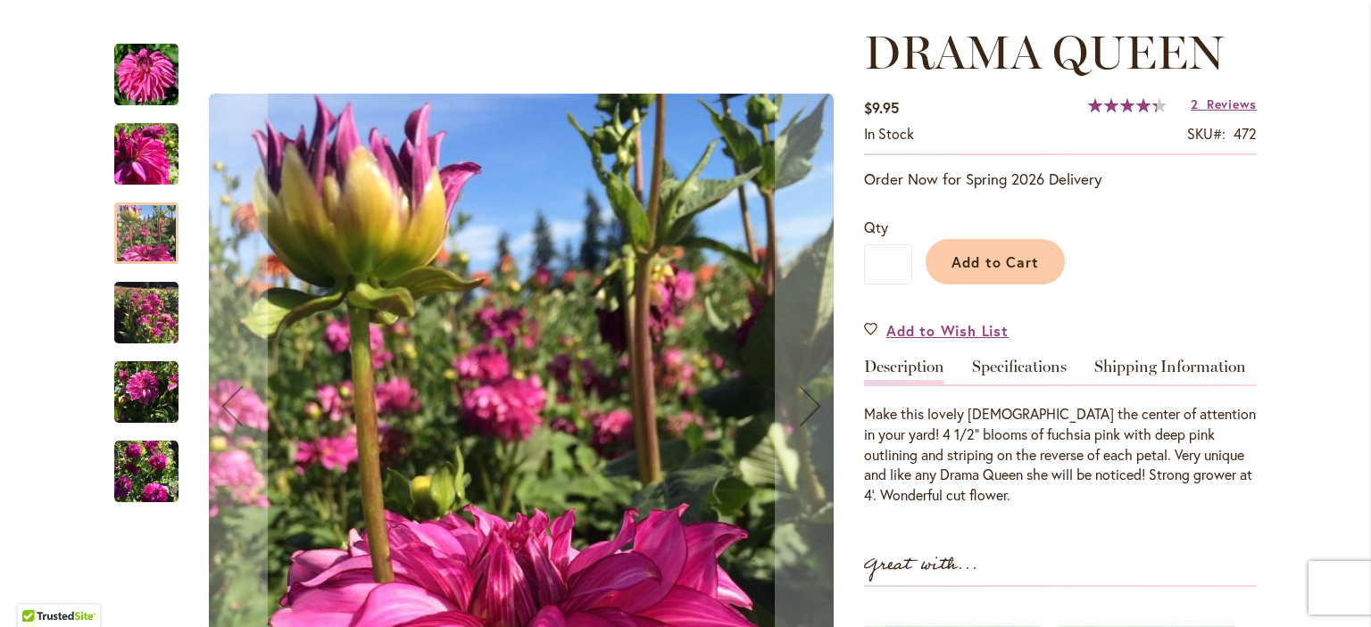
click at [142, 311] on img "DRAMA QUEEN" at bounding box center [146, 313] width 64 height 86
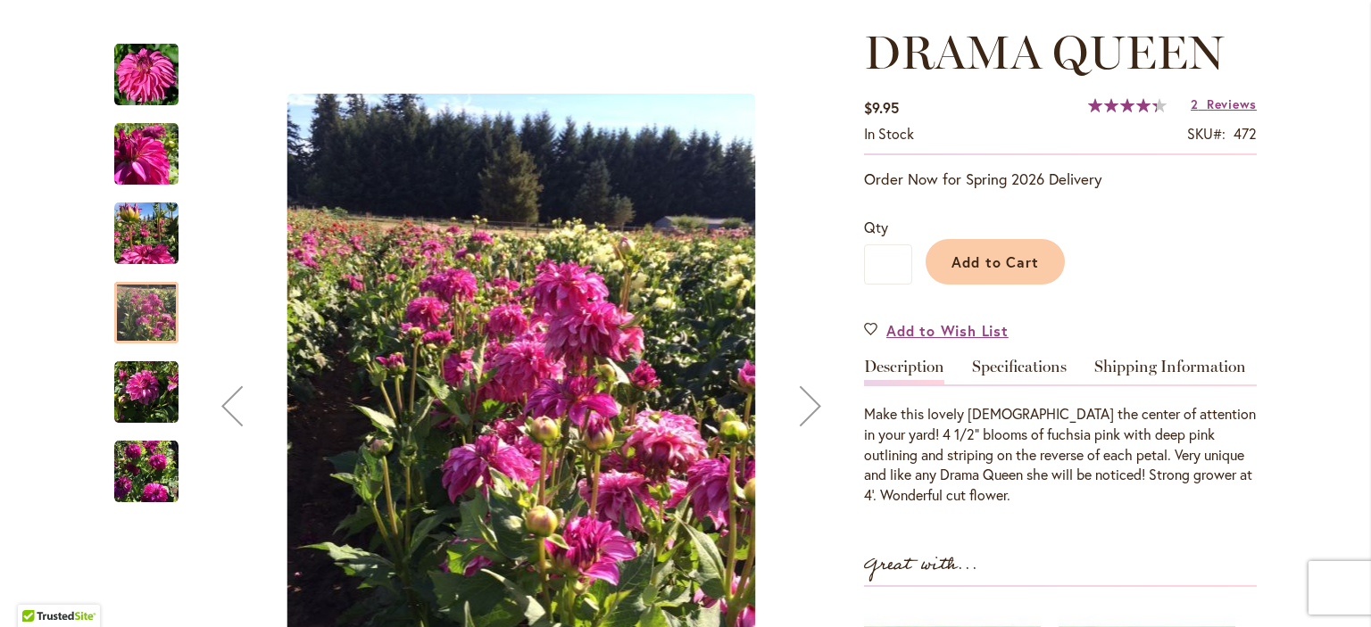
click at [131, 402] on img "DRAMA QUEEN" at bounding box center [146, 393] width 64 height 64
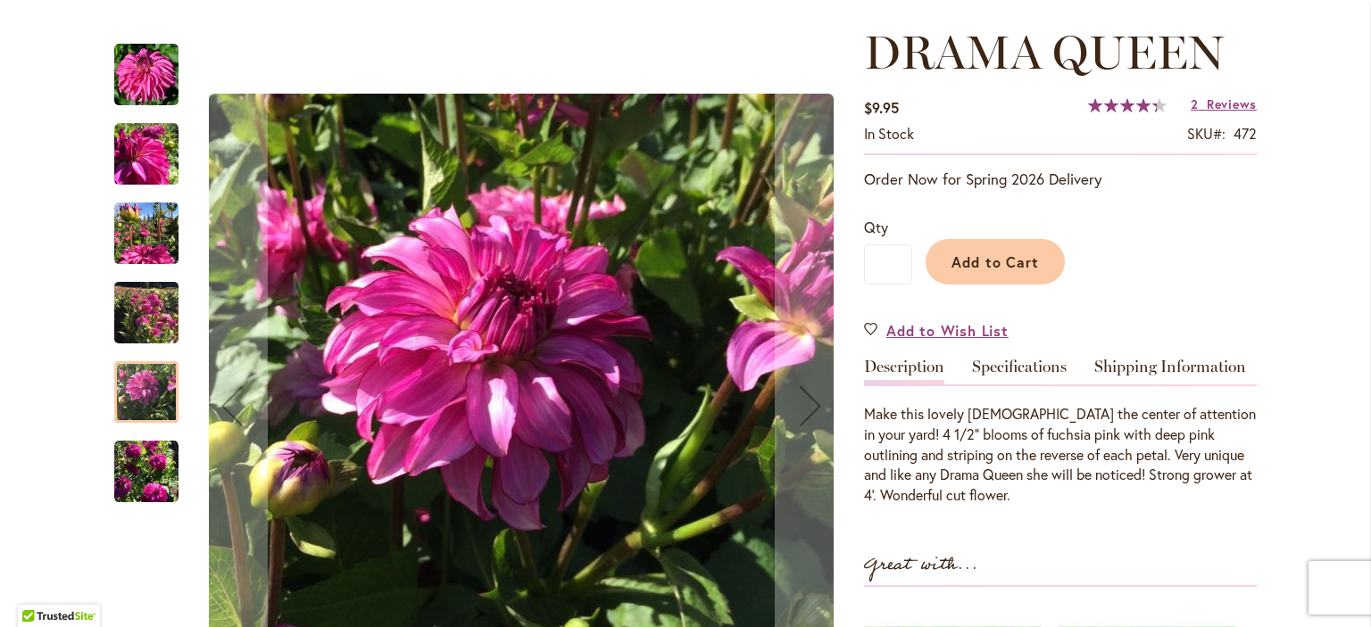
click at [132, 460] on img "DRAMA QUEEN" at bounding box center [146, 472] width 64 height 64
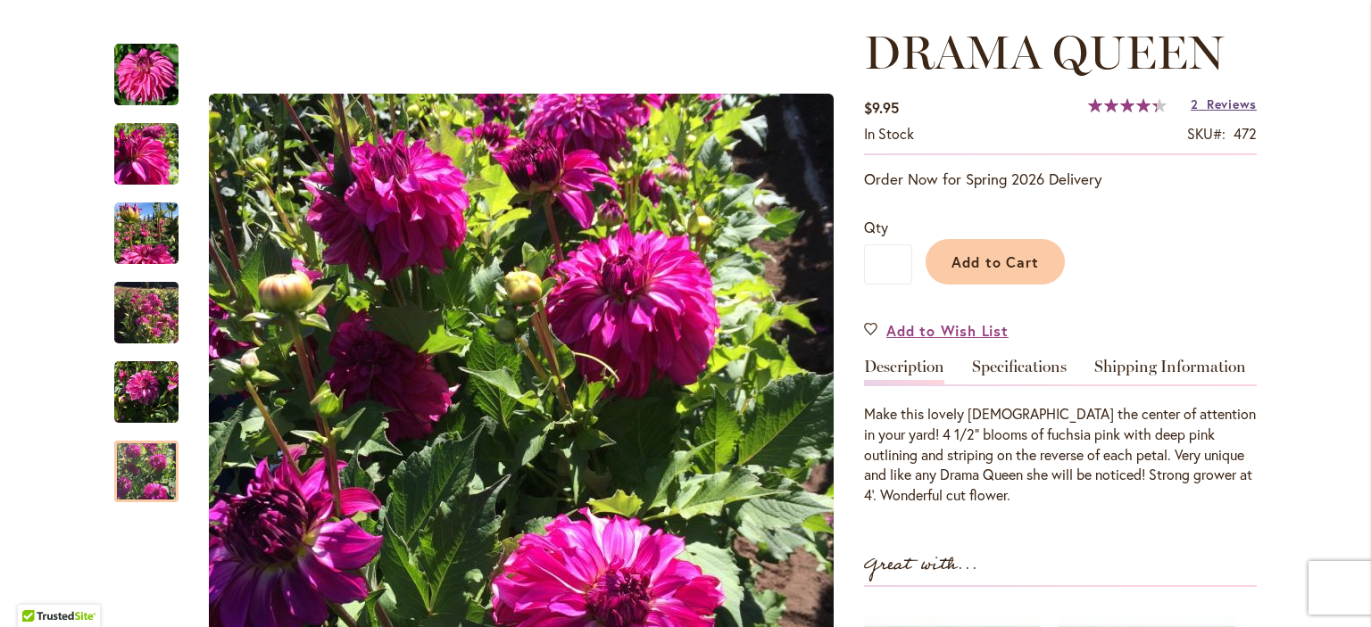
click at [1221, 104] on span "Reviews" at bounding box center [1231, 103] width 50 height 17
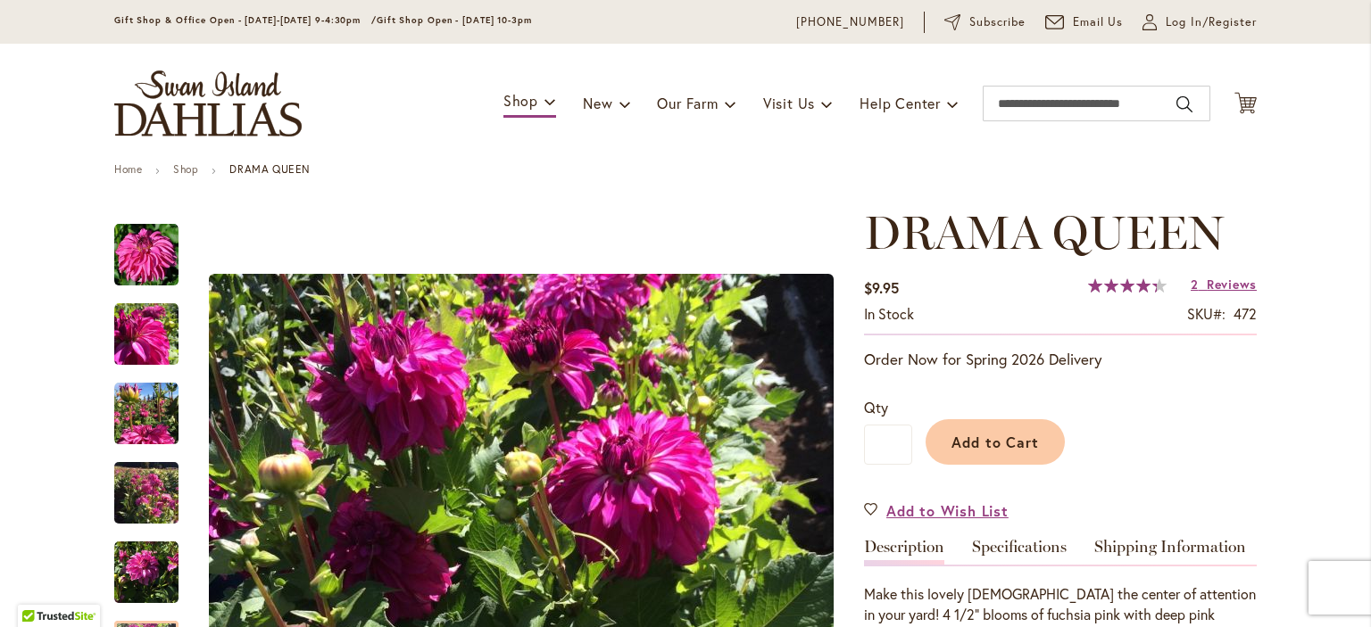
scroll to position [0, 0]
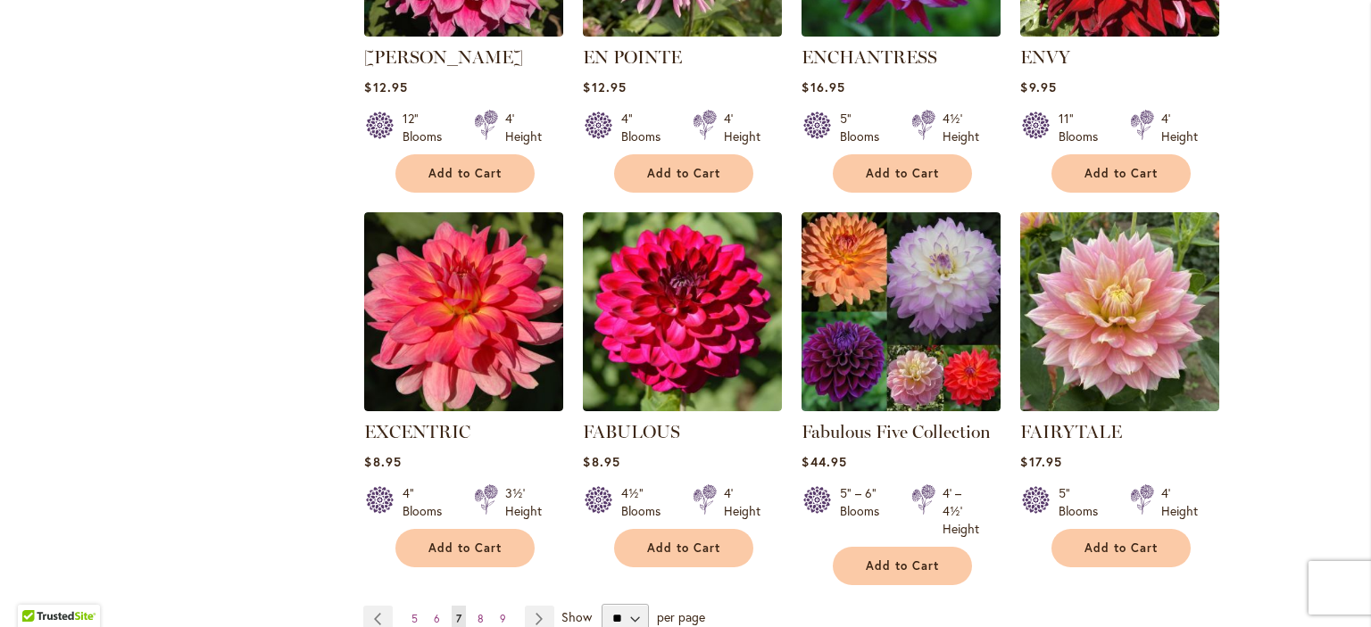
scroll to position [1374, 0]
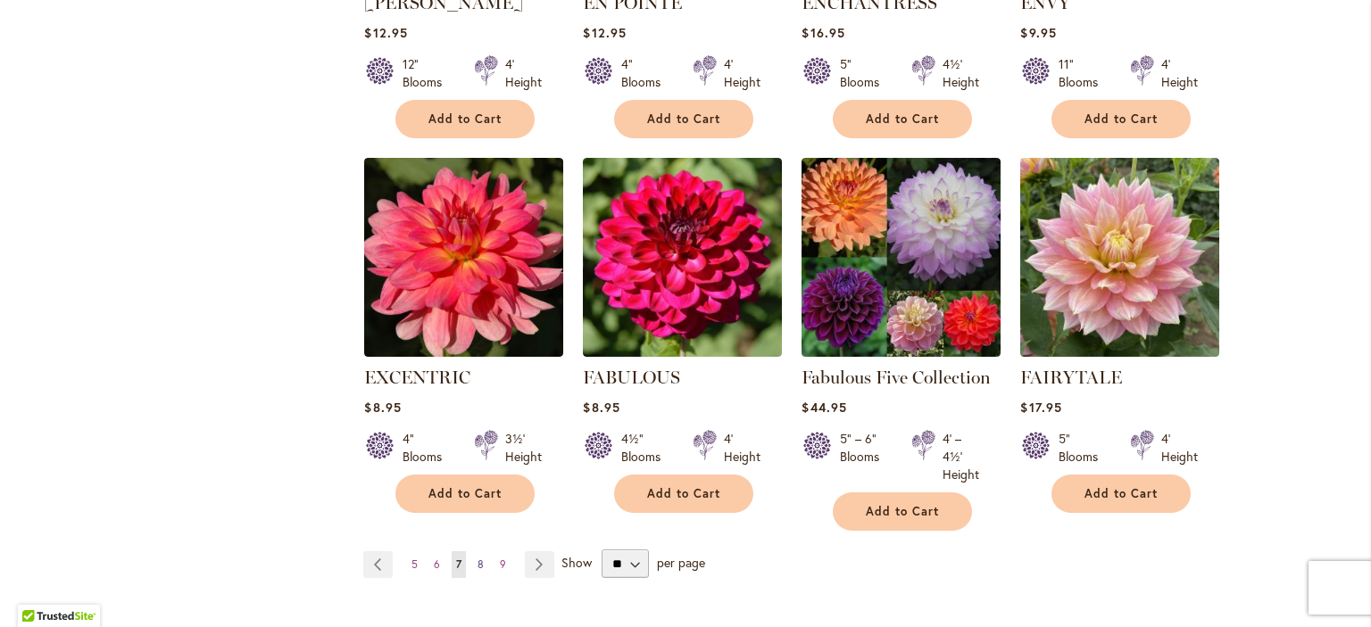
click at [477, 558] on span "8" at bounding box center [480, 564] width 6 height 13
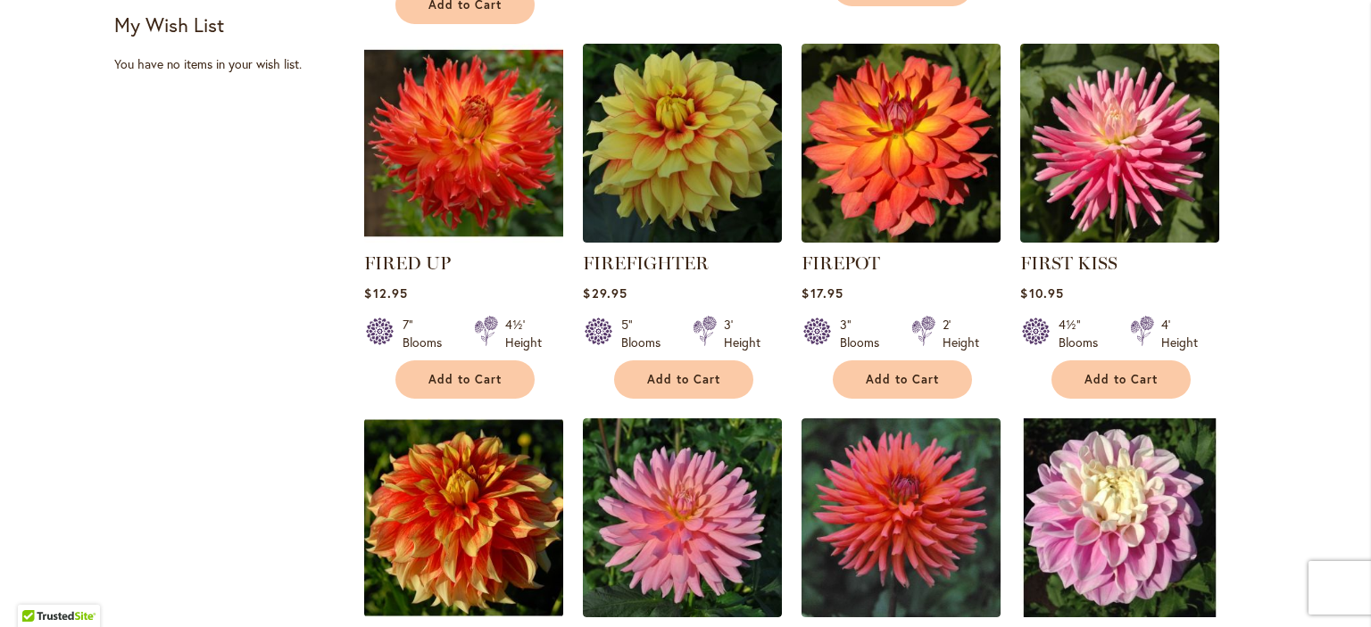
scroll to position [789, 0]
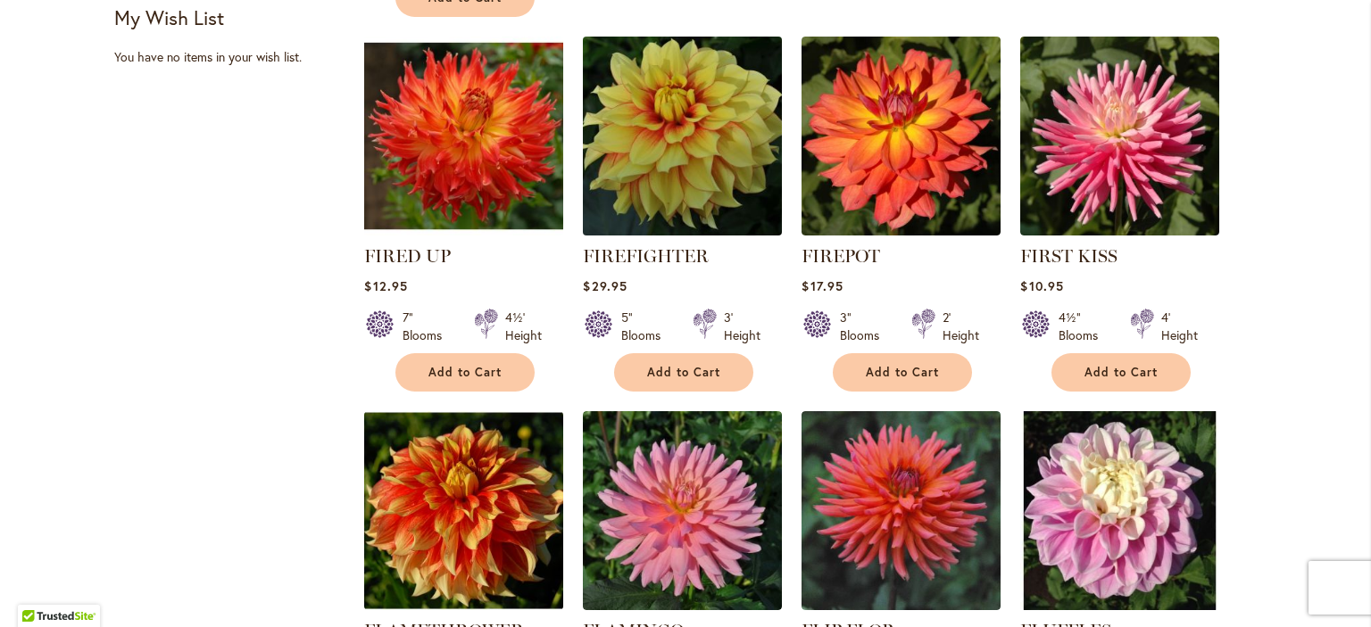
click at [652, 173] on img at bounding box center [682, 135] width 209 height 209
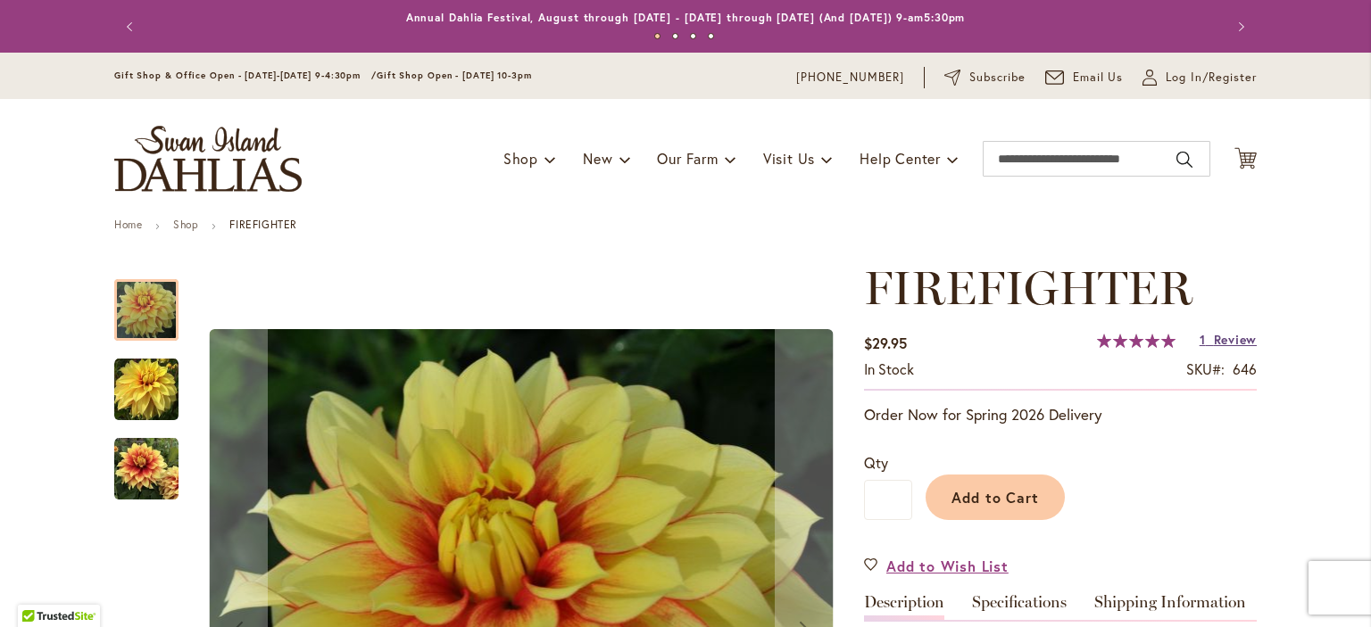
click at [1219, 340] on span "Review" at bounding box center [1235, 339] width 43 height 17
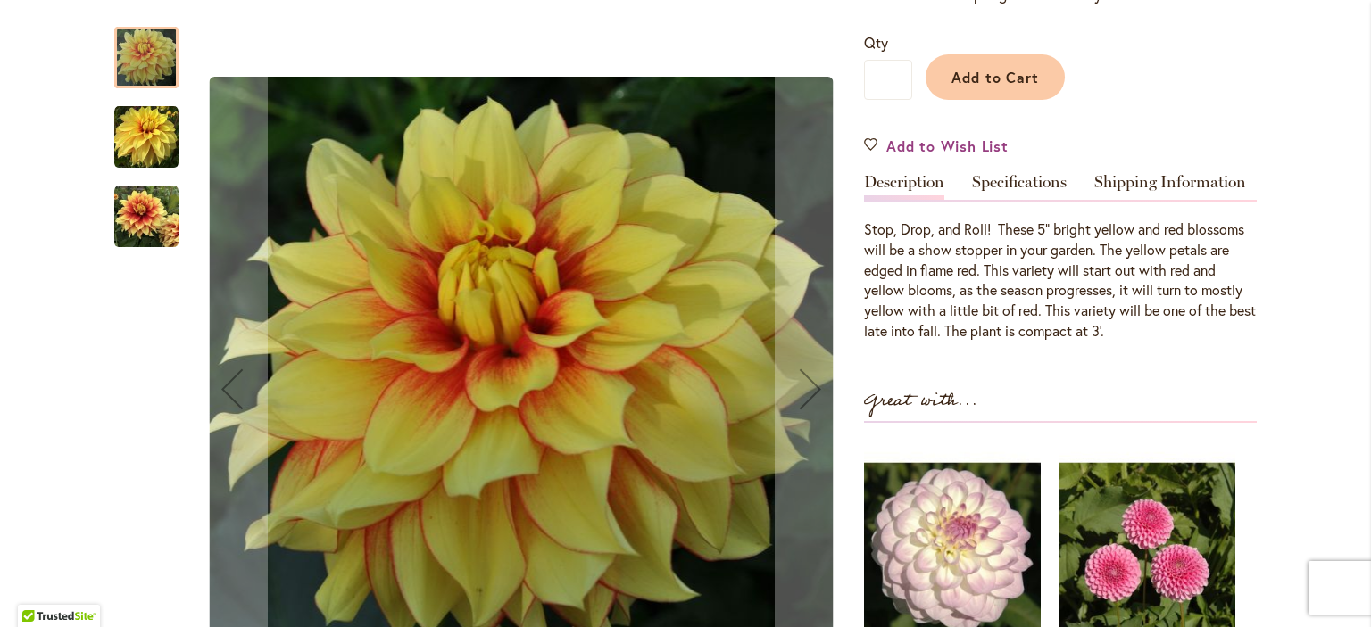
scroll to position [401, 0]
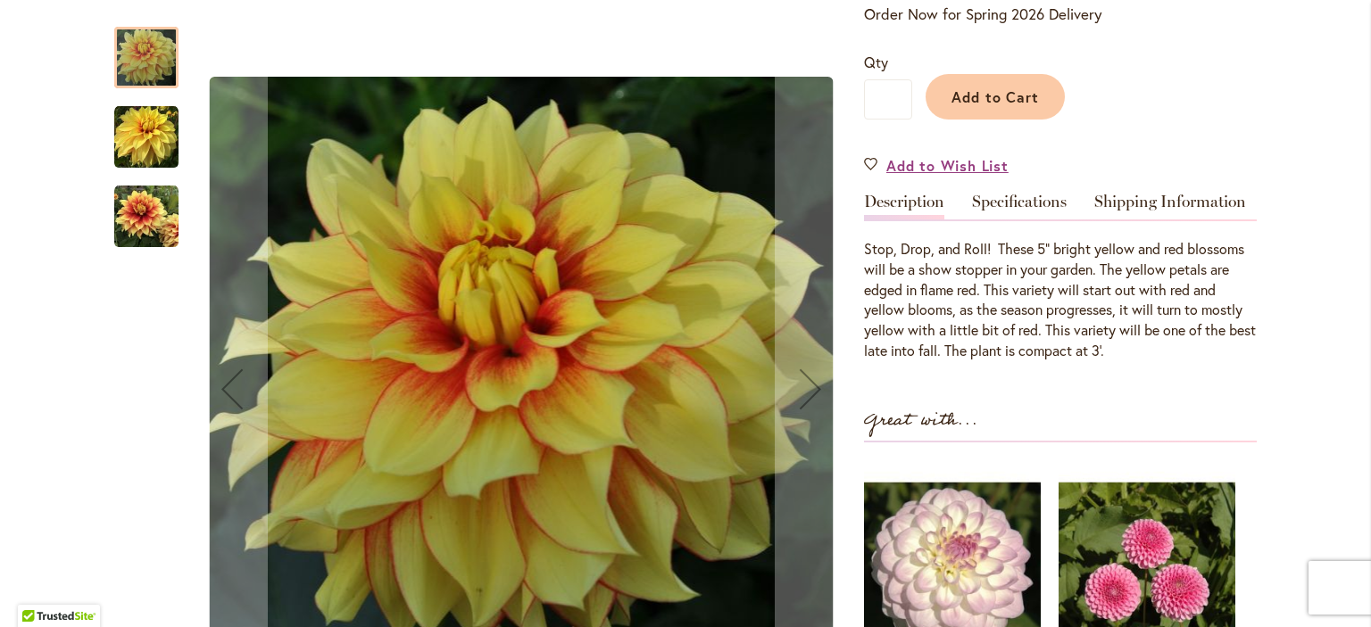
click at [148, 134] on img "FIREFIGHTER" at bounding box center [146, 137] width 64 height 64
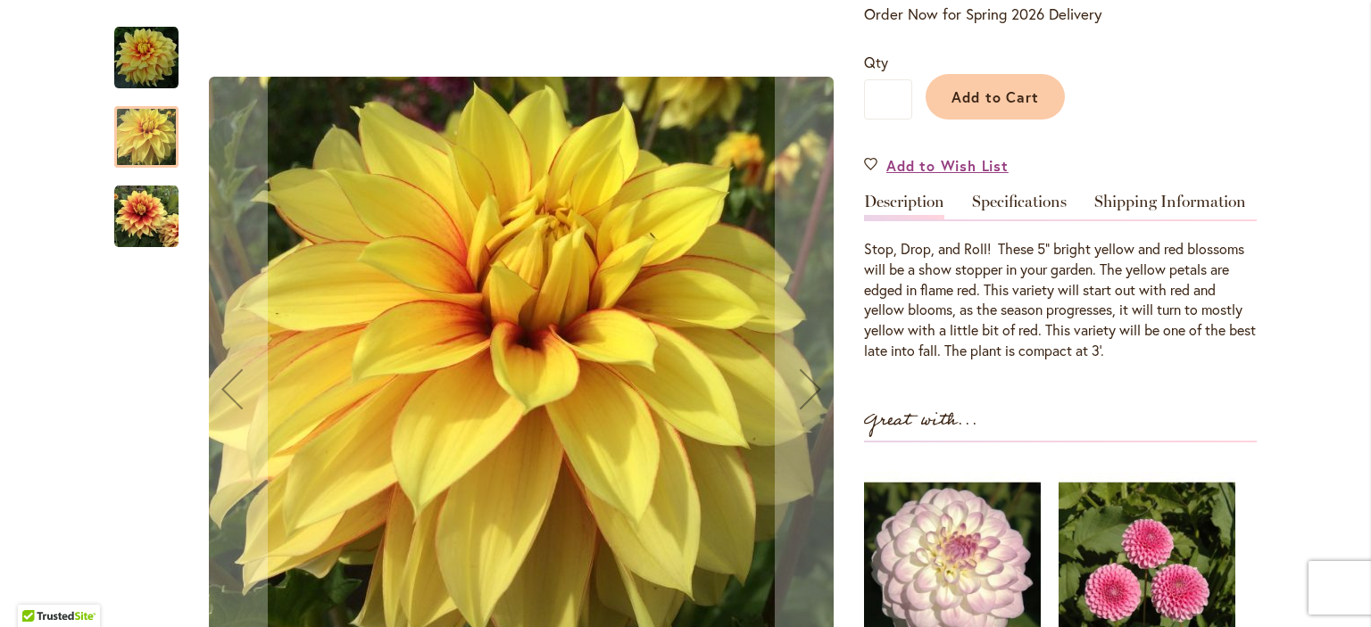
click at [133, 220] on img "FIREFIGHTER" at bounding box center [146, 217] width 64 height 64
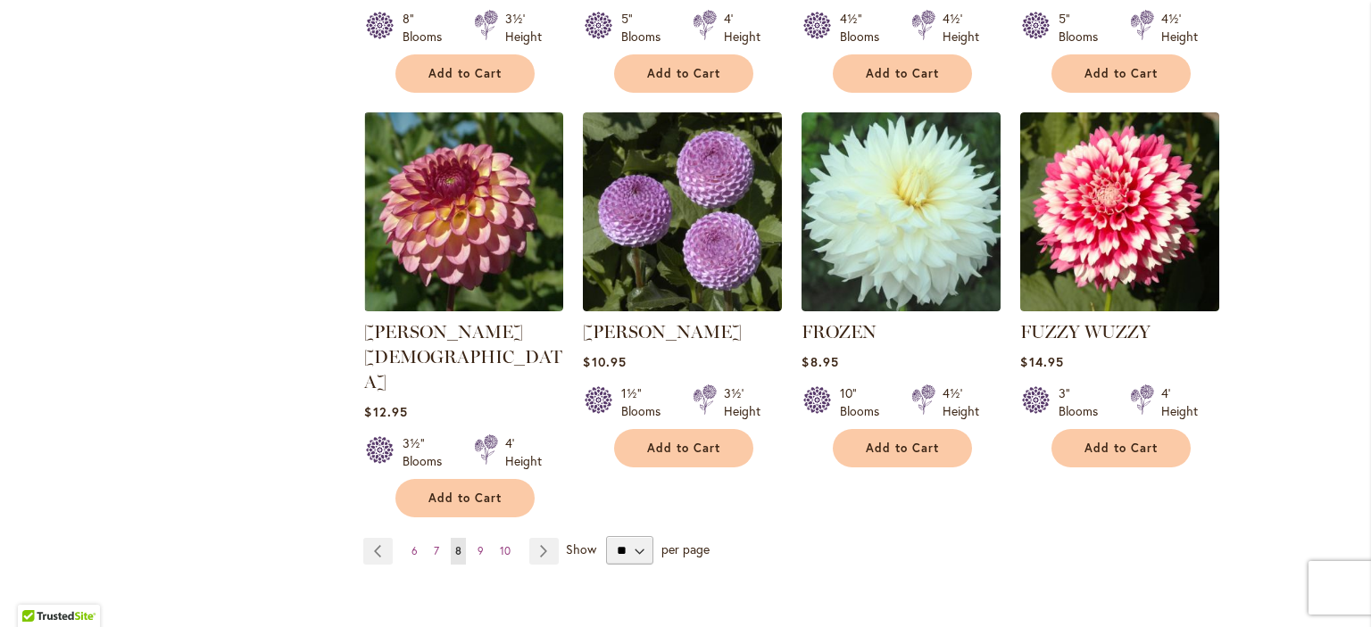
scroll to position [1469, 0]
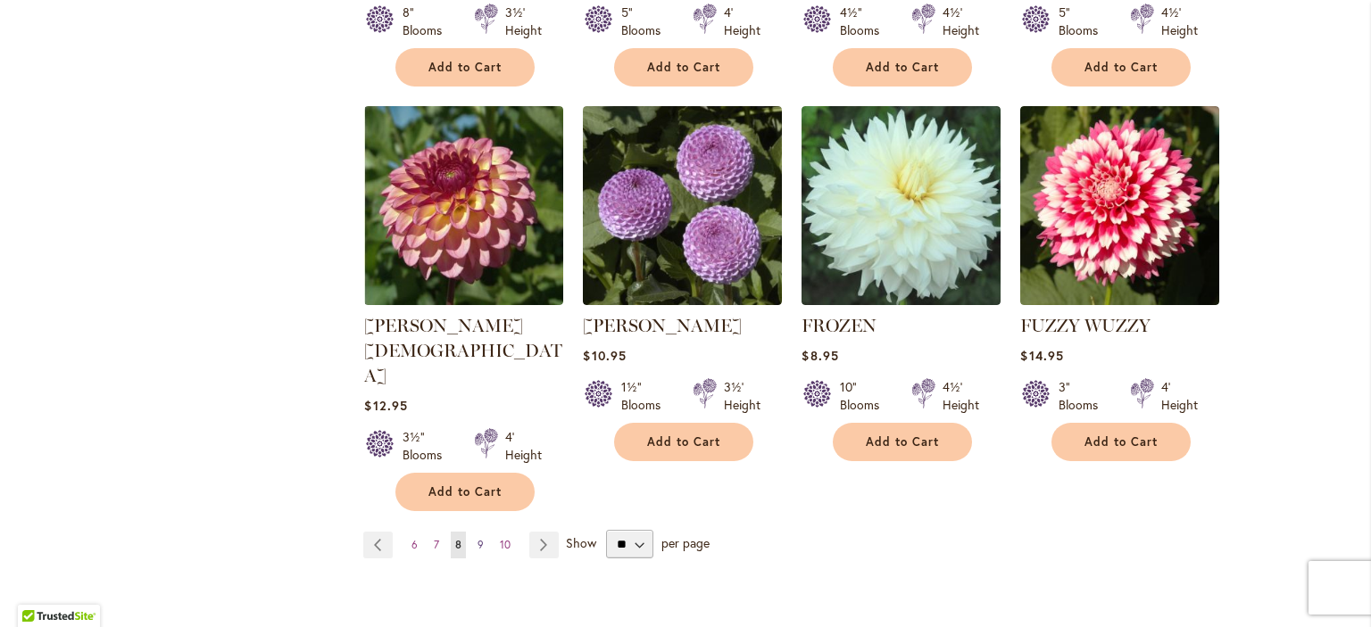
click at [477, 538] on span "9" at bounding box center [480, 544] width 6 height 13
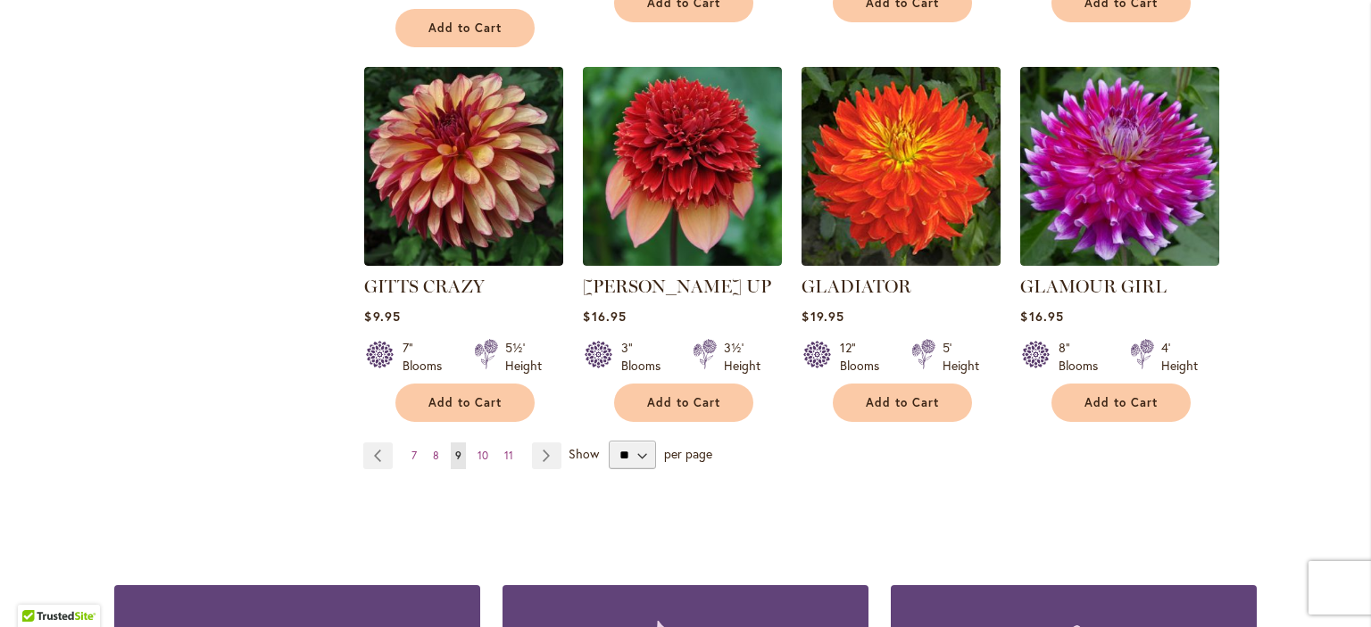
scroll to position [1585, 0]
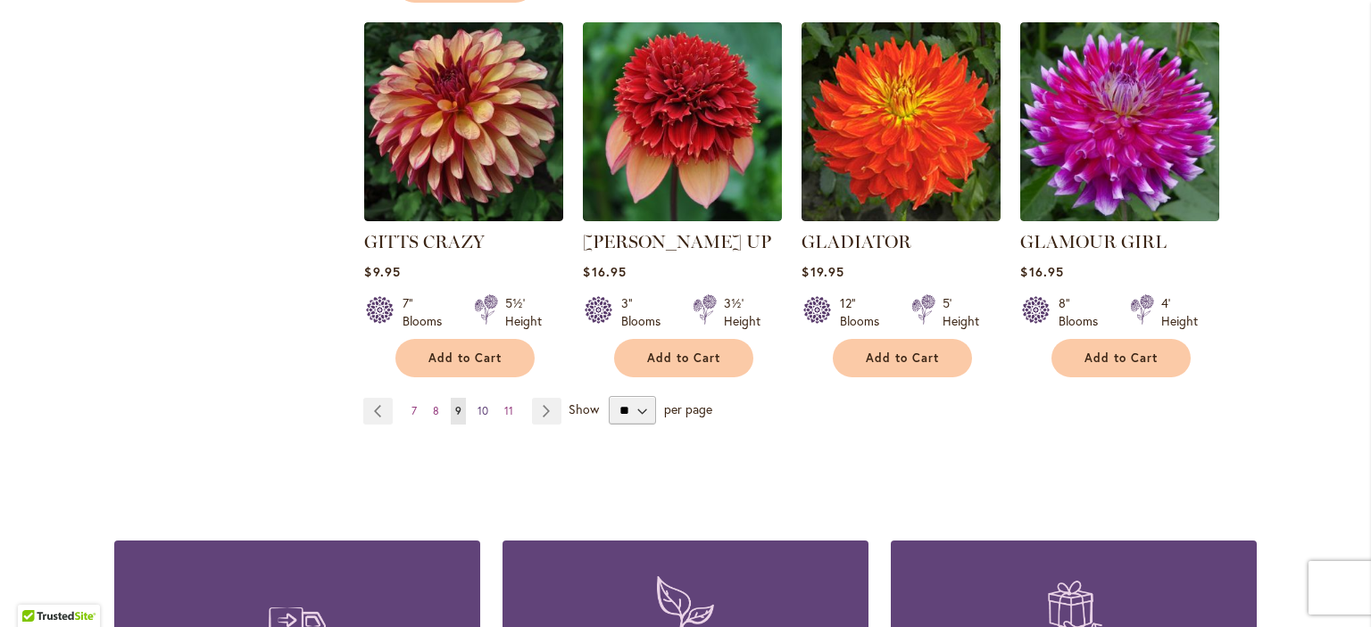
click at [477, 404] on span "10" at bounding box center [482, 410] width 11 height 13
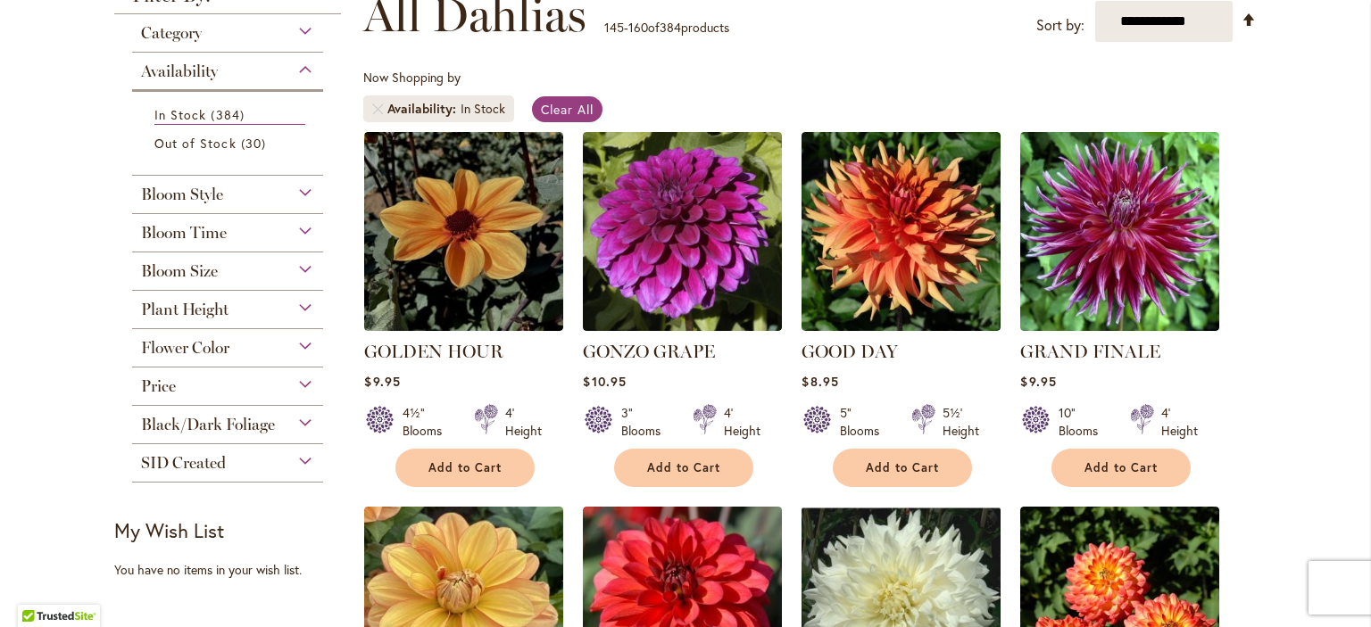
scroll to position [378, 0]
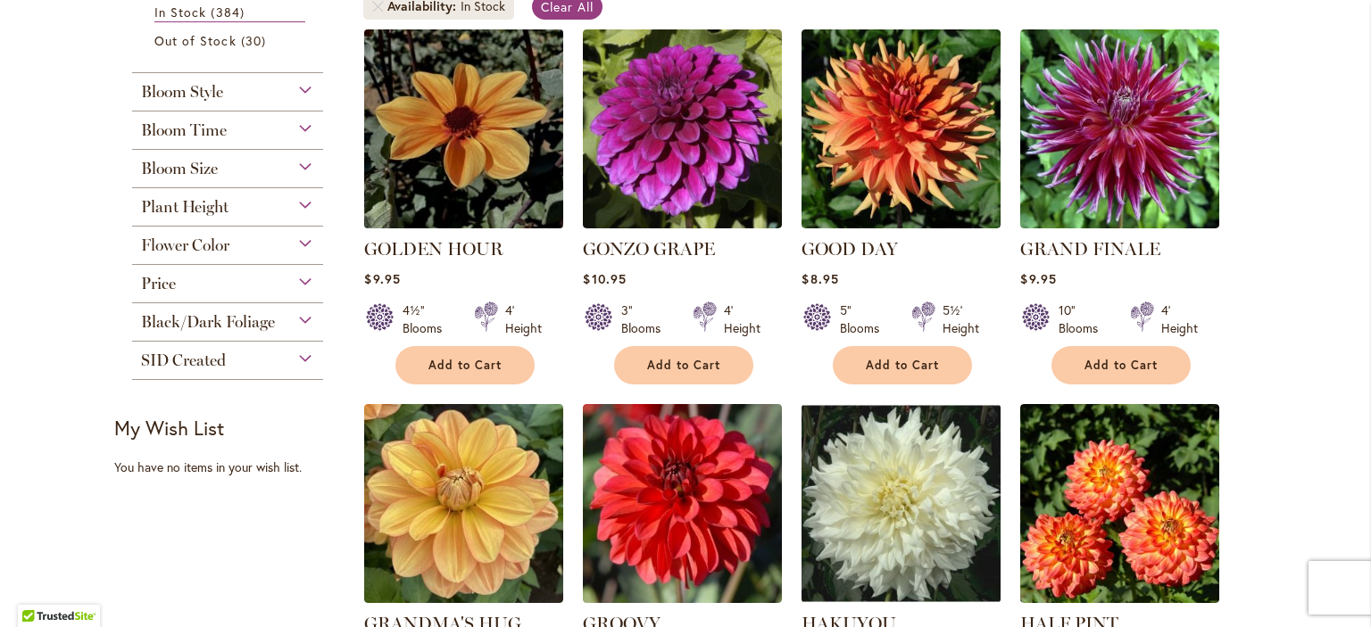
click at [453, 129] on img at bounding box center [464, 128] width 209 height 209
